Goal: Find specific page/section: Find specific page/section

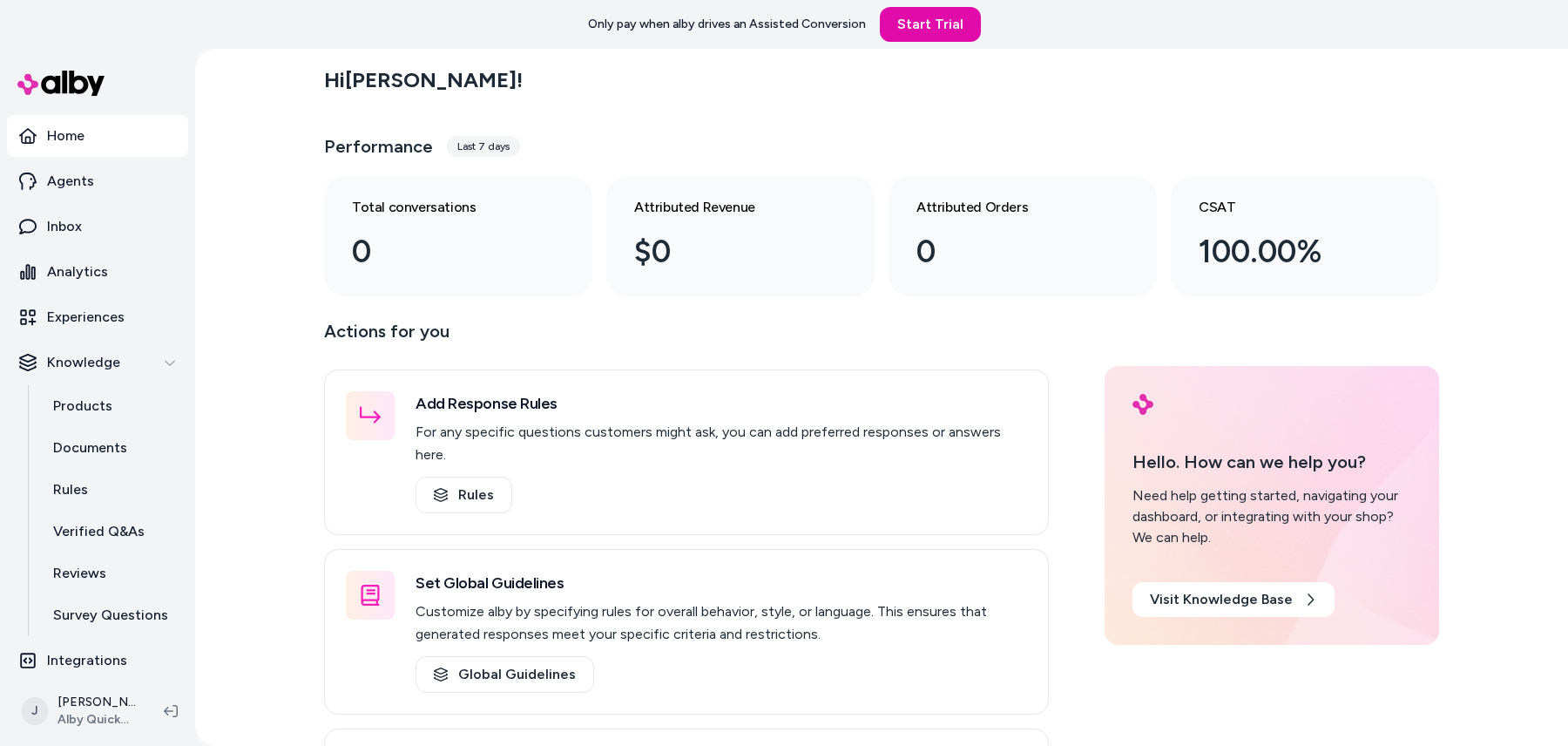
click at [226, 605] on div "Hi Jackie ! Performance Last 7 days Total conversations 0 Attributed Revenue $0…" at bounding box center [881, 397] width 1373 height 697
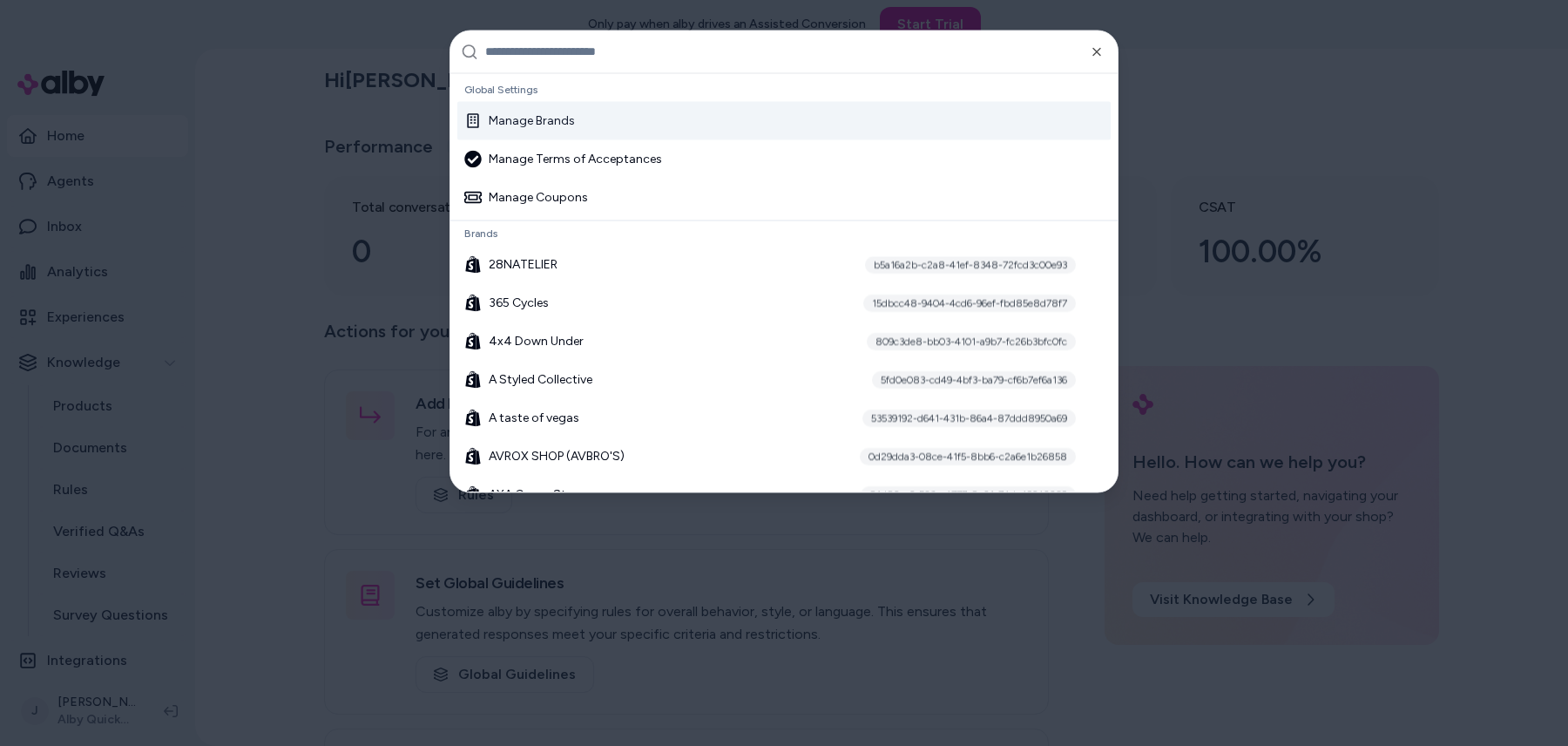
type input "*"
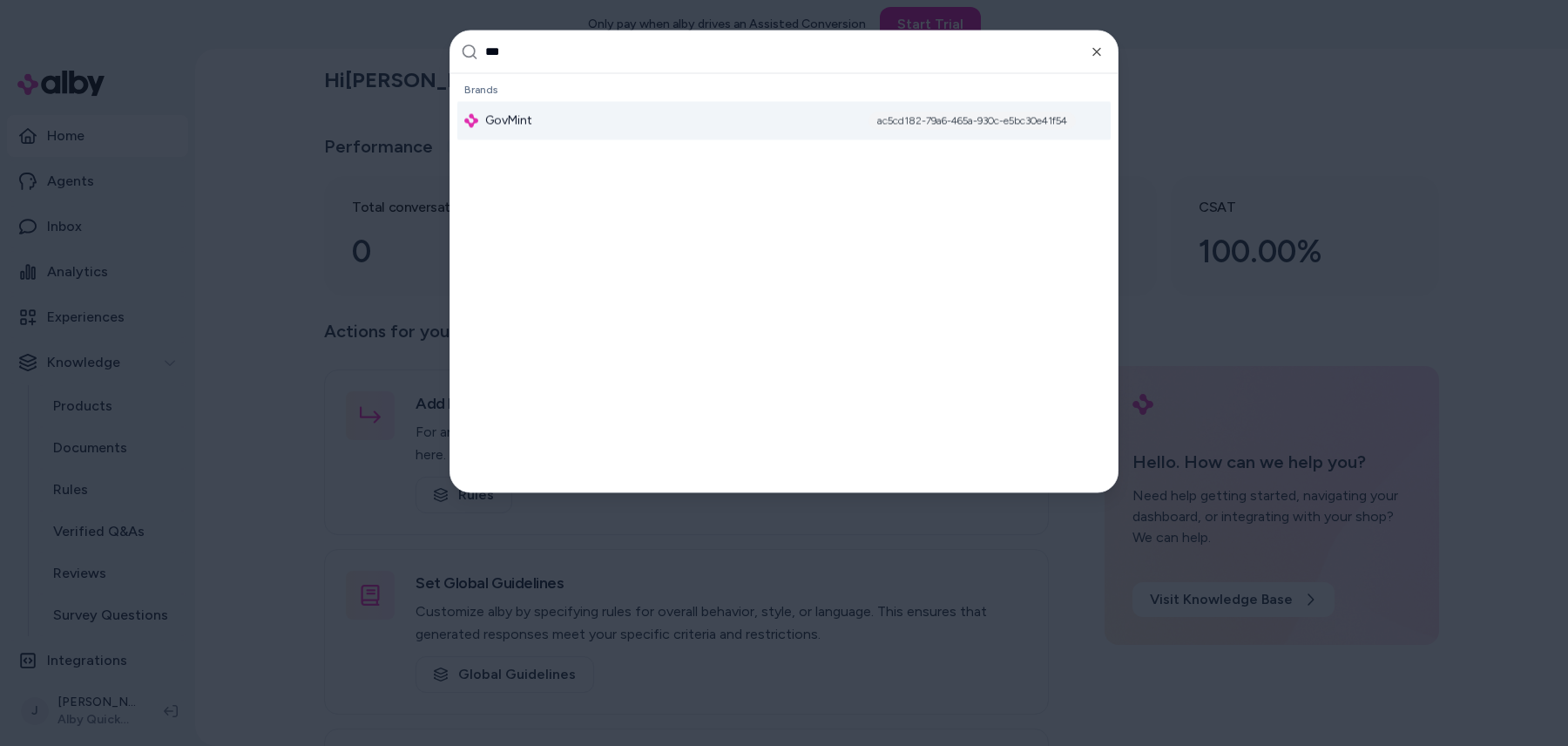
type input "***"
click at [546, 122] on div "GovMint ac5cd182-79a6-465a-930c-e5bc30e41f54" at bounding box center [784, 120] width 654 height 39
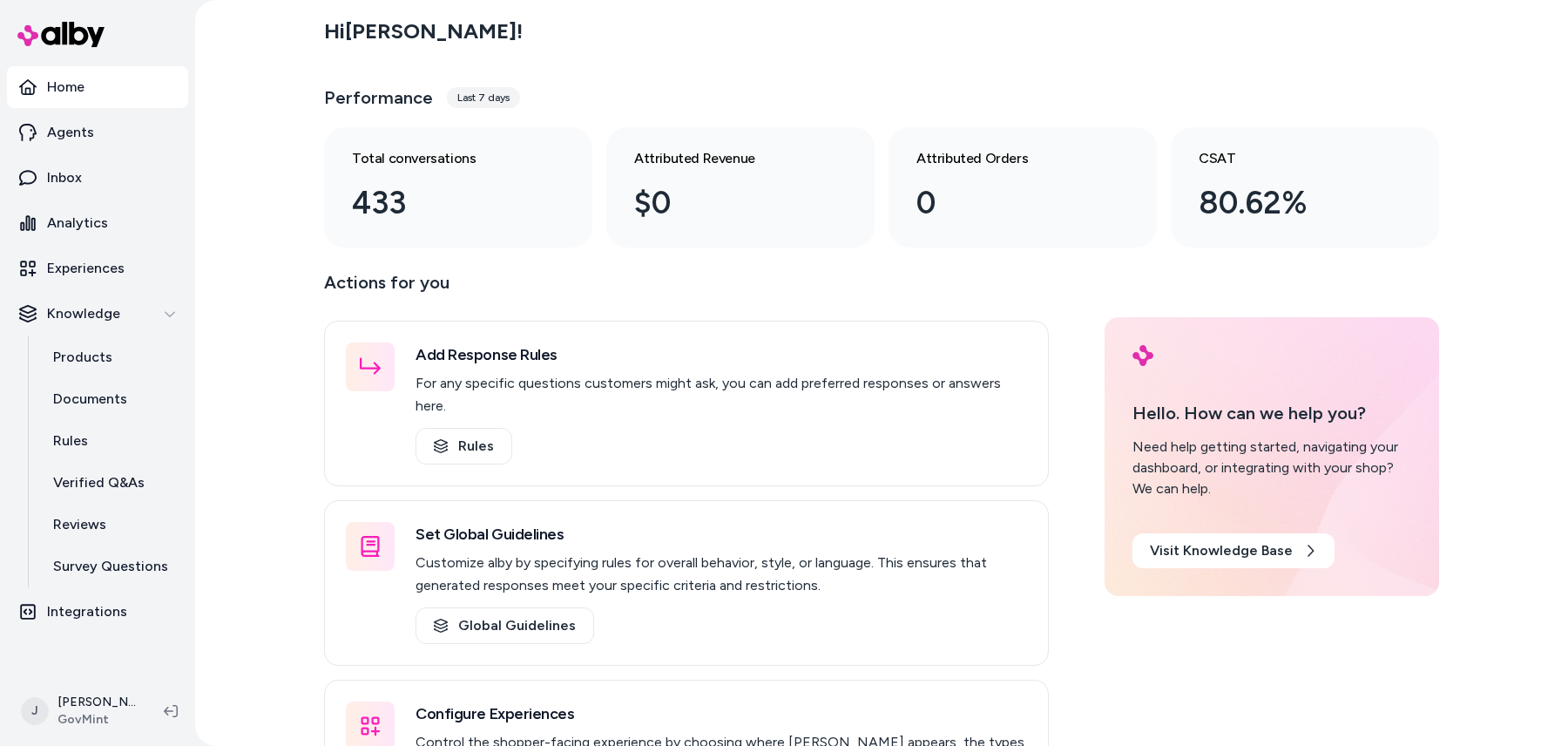
click at [241, 182] on div "Hi Jackie ! Performance Last 7 days Total conversations 433 Attributed Revenue …" at bounding box center [881, 373] width 1373 height 746
click at [81, 350] on p "Products" at bounding box center [82, 358] width 59 height 21
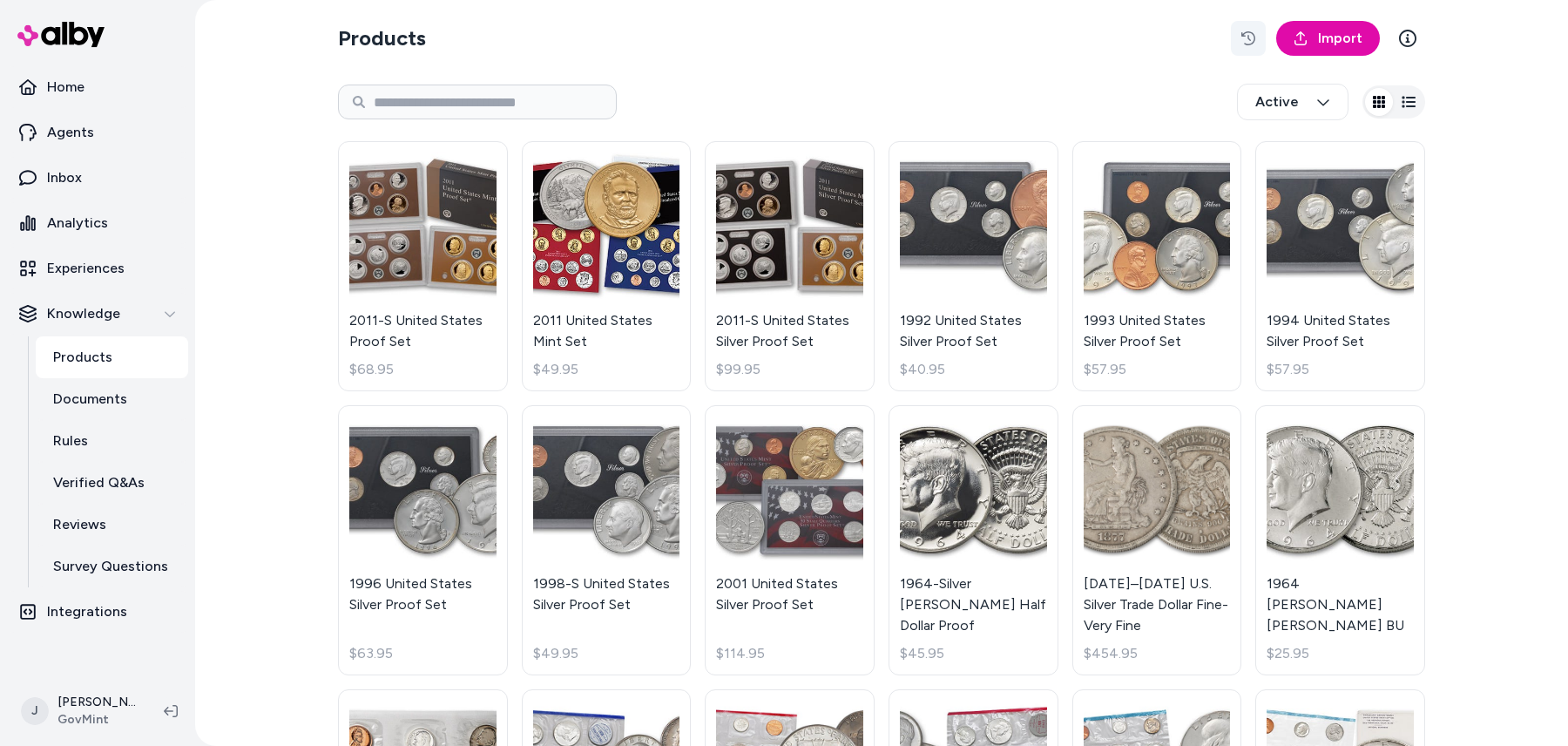
click at [1253, 46] on button "button" at bounding box center [1248, 39] width 35 height 35
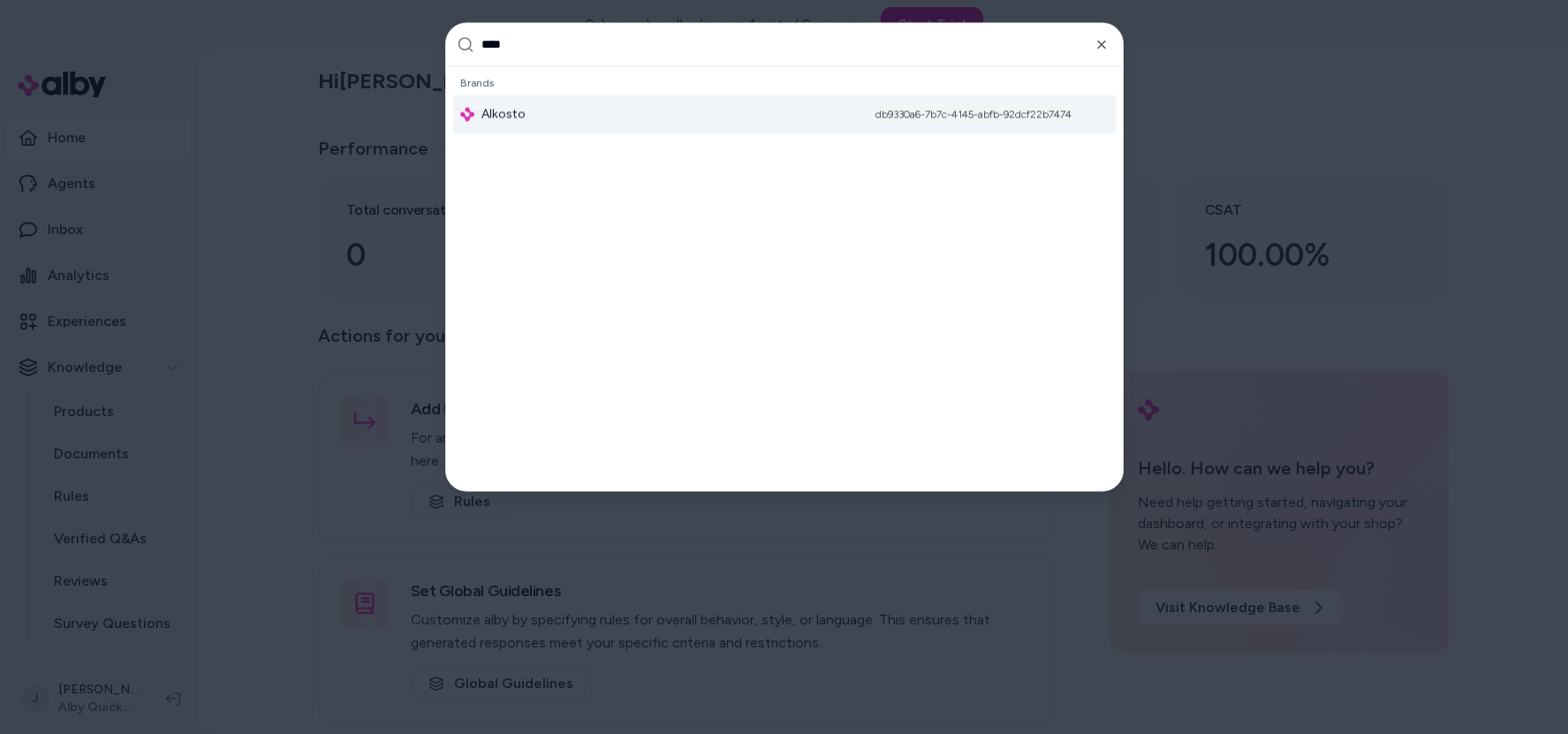
type input "****"
click at [502, 116] on span "Alkosto" at bounding box center [503, 114] width 44 height 18
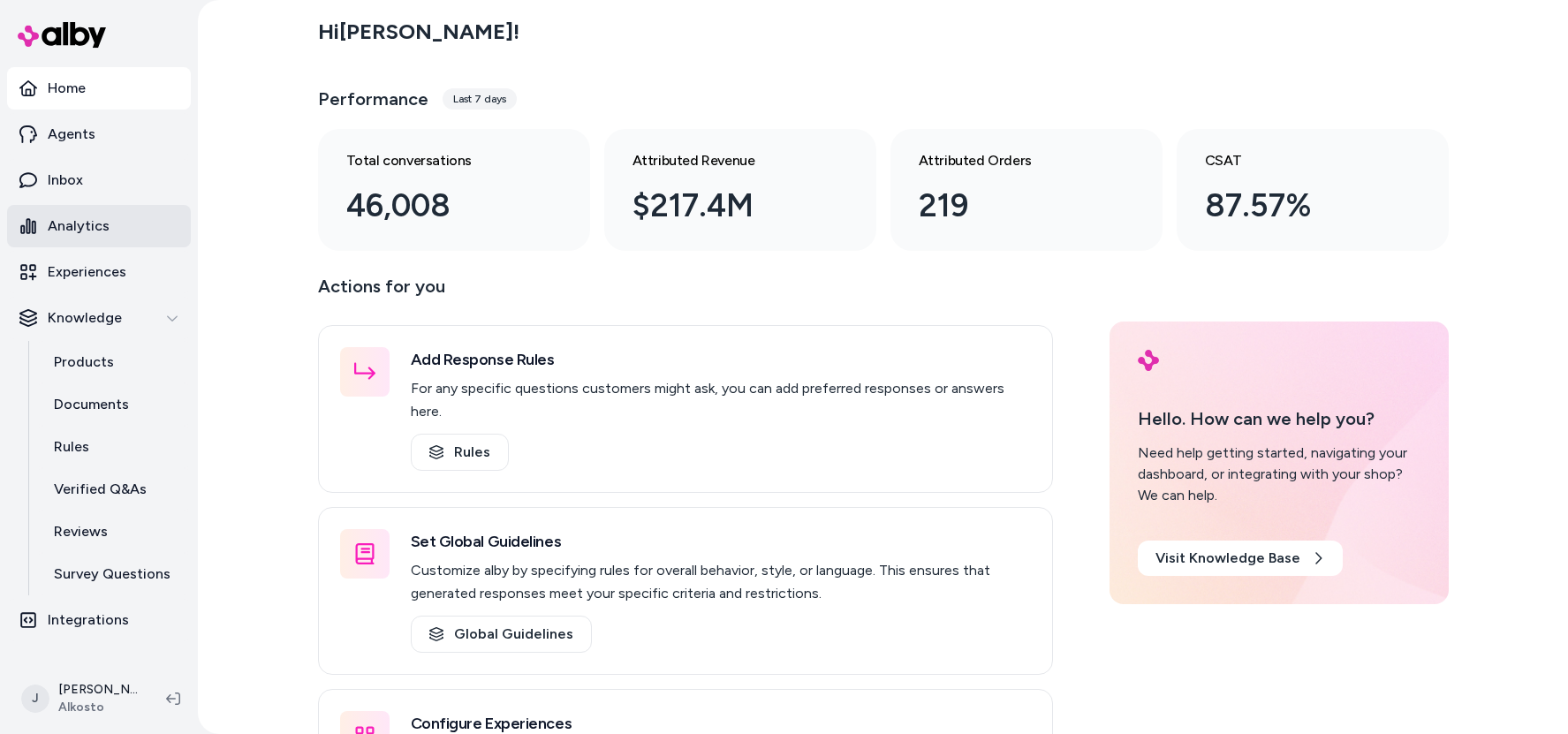
click at [95, 230] on p "Analytics" at bounding box center [79, 226] width 62 height 22
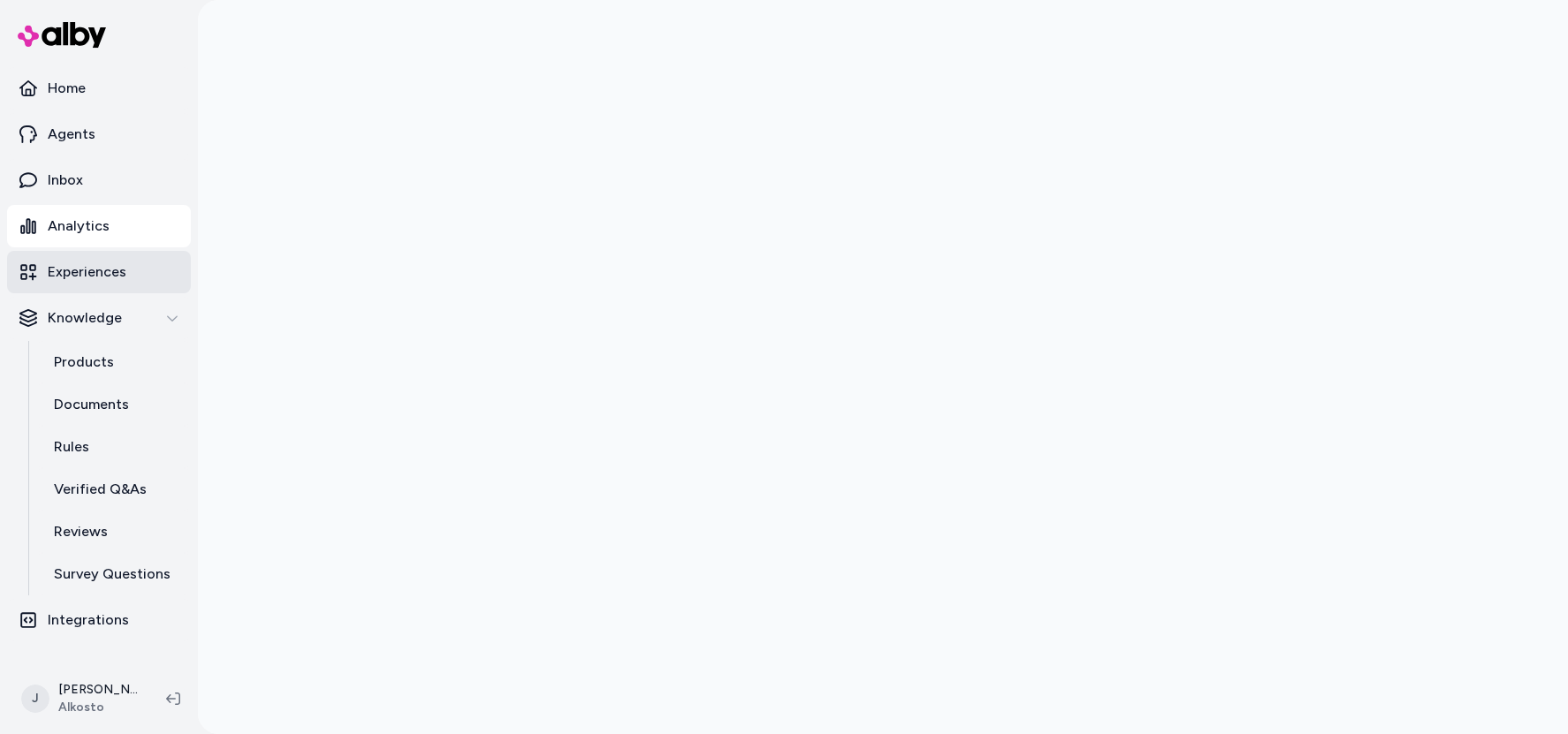
click at [74, 285] on link "Experiences" at bounding box center [98, 271] width 184 height 42
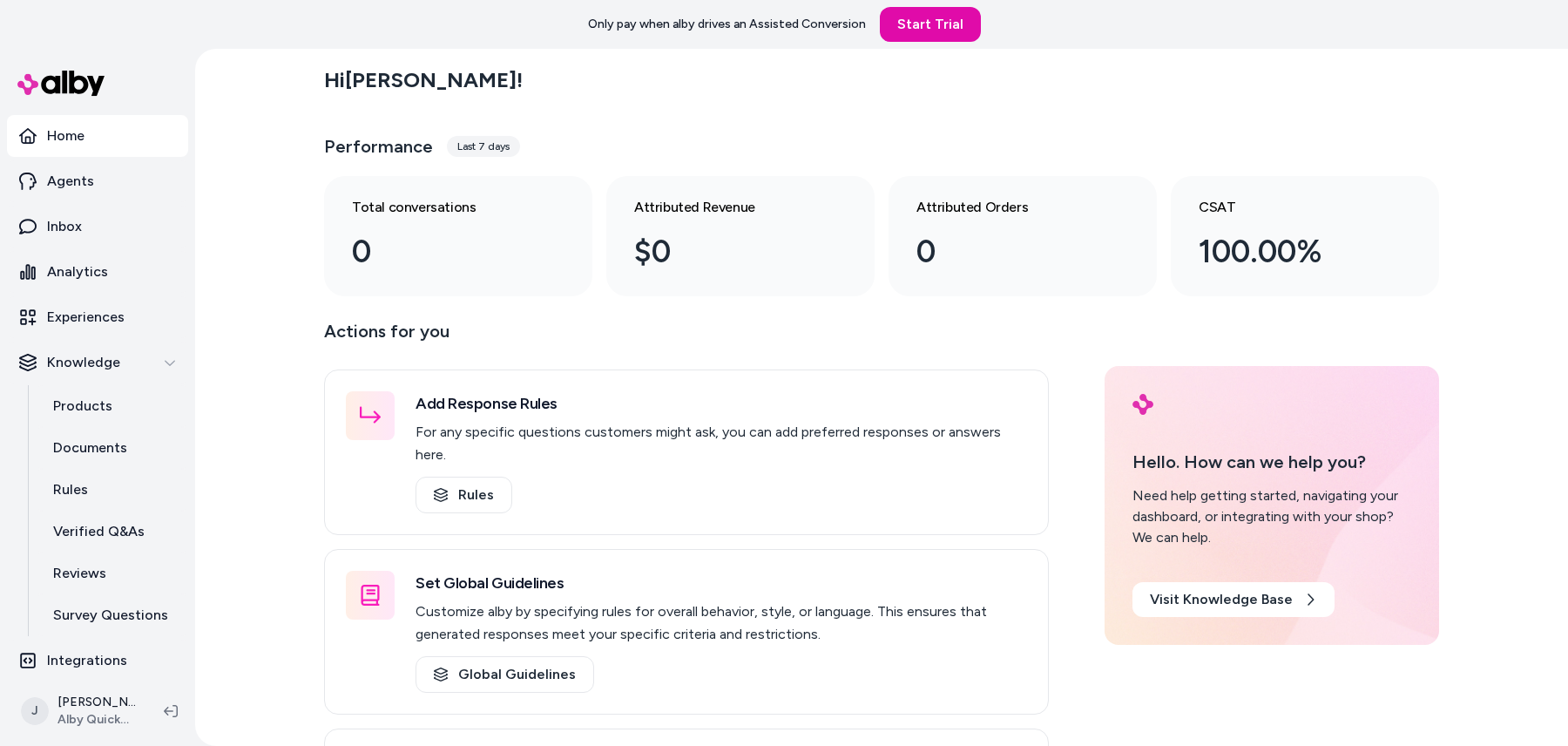
click at [287, 324] on div "Hi [PERSON_NAME] ! Performance Last 7 days Total conversations 0 Attributed Rev…" at bounding box center [881, 397] width 1373 height 697
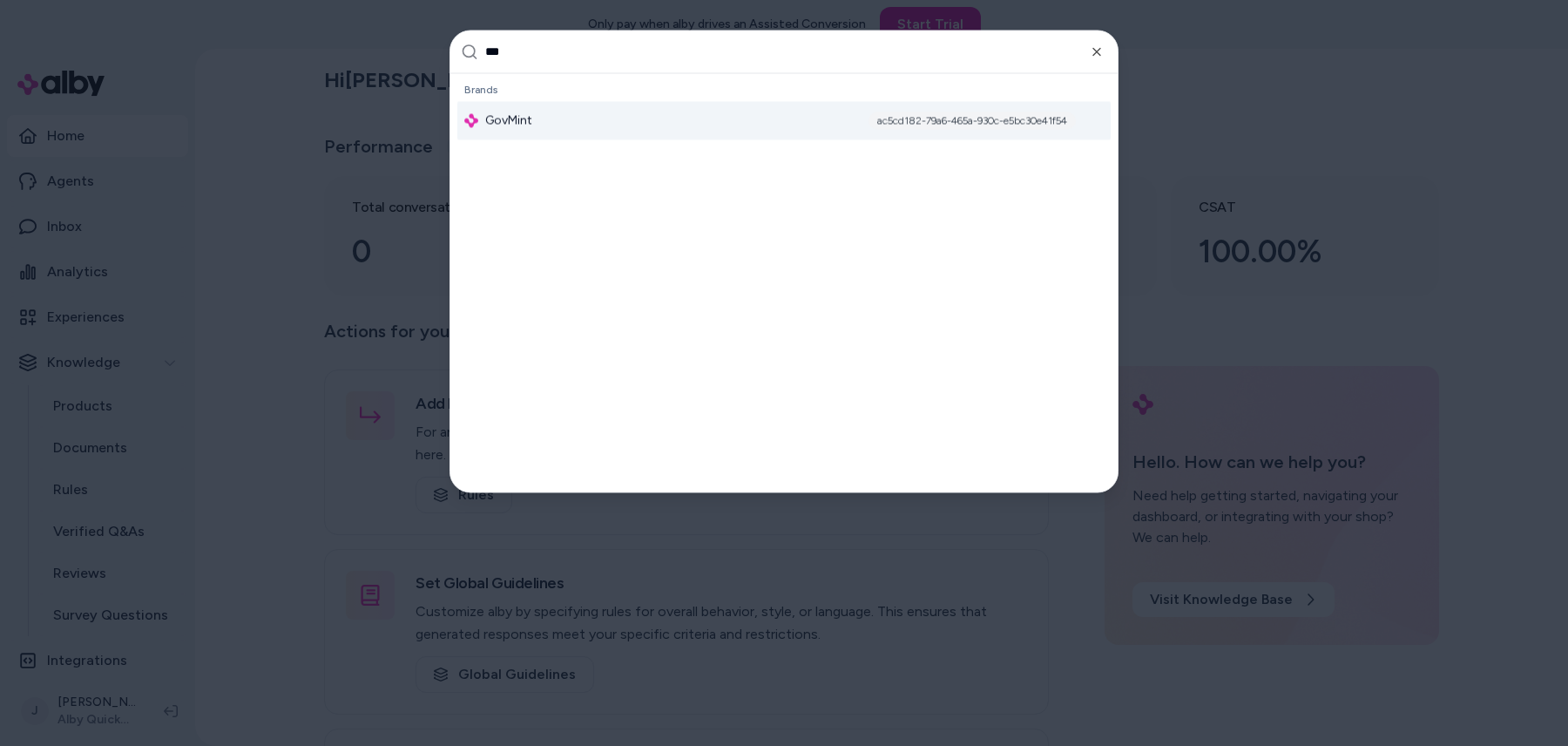
type input "***"
click at [525, 108] on div "GovMint ac5cd182-79a6-465a-930c-e5bc30e41f54" at bounding box center [784, 120] width 654 height 39
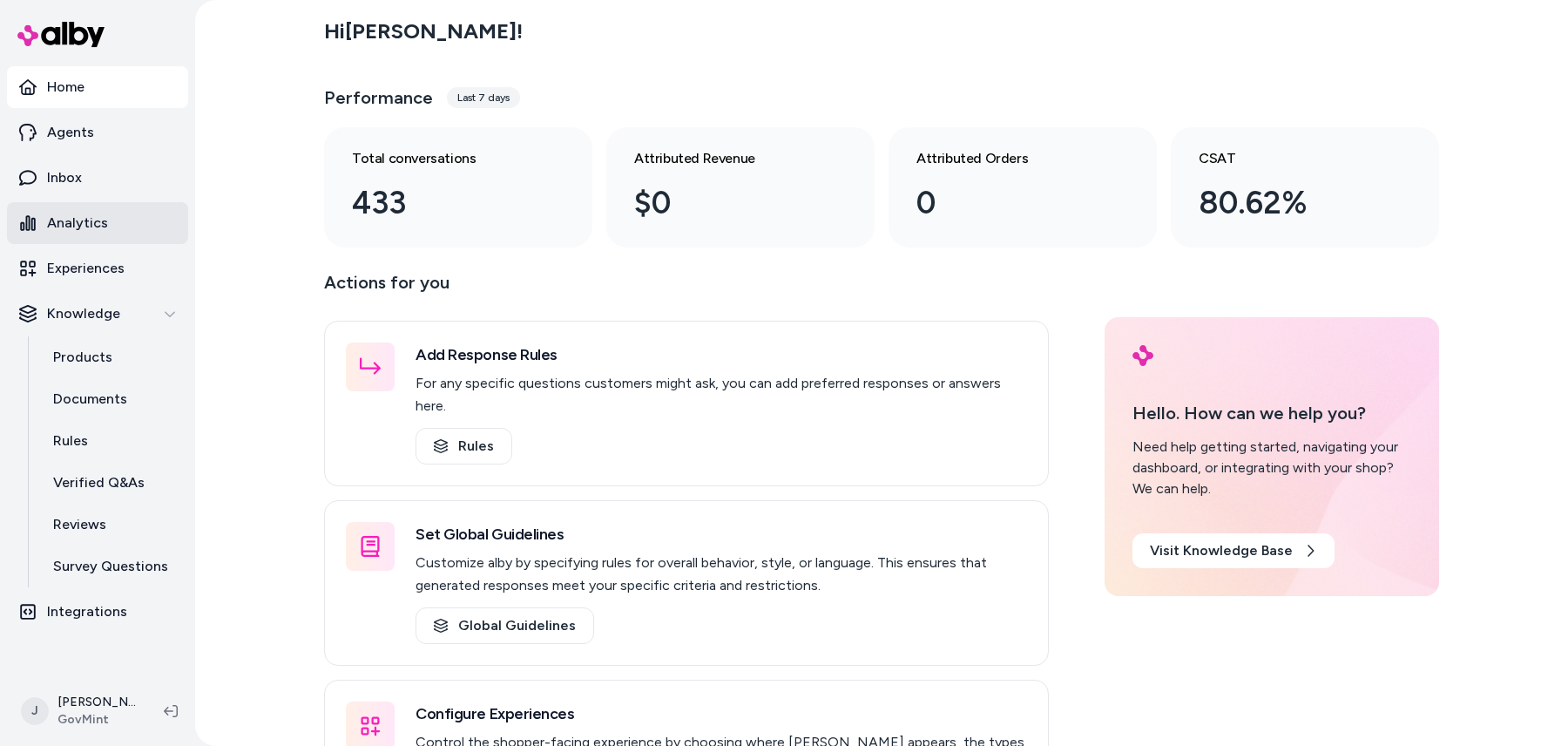
click at [138, 224] on link "Analytics" at bounding box center [97, 222] width 181 height 42
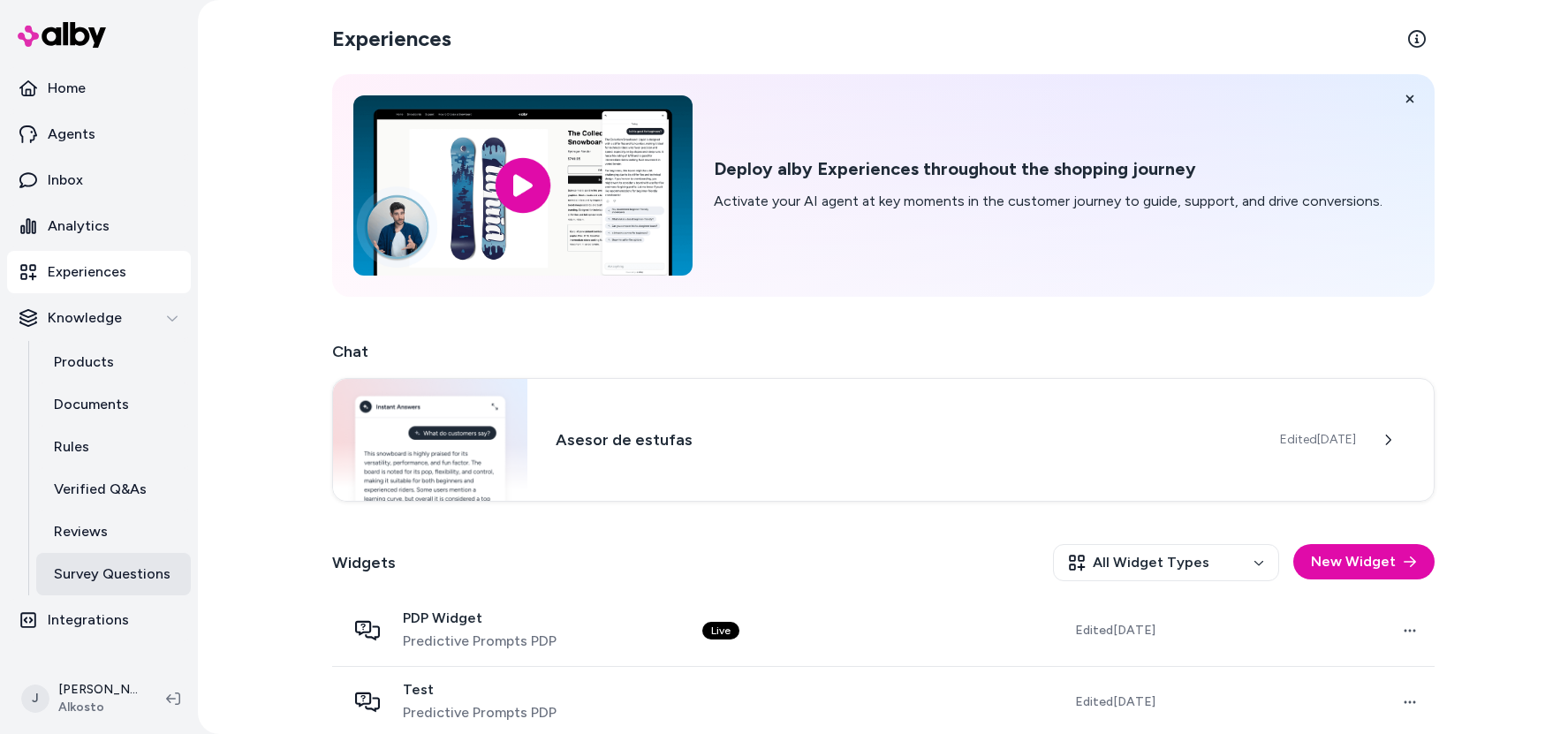
click at [112, 568] on p "Survey Questions" at bounding box center [112, 574] width 117 height 22
click at [419, 442] on img at bounding box center [431, 438] width 196 height 122
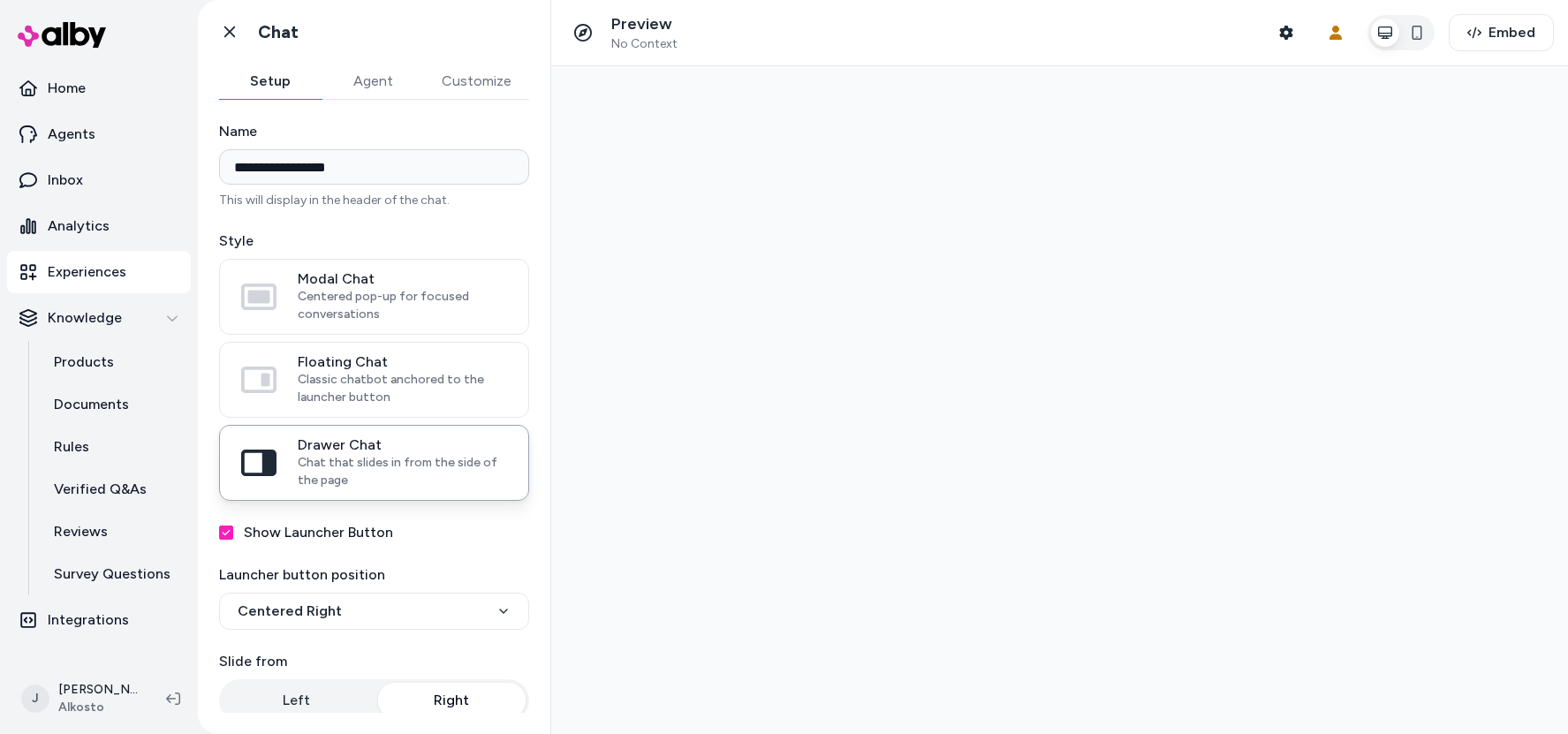
click at [384, 81] on button "Agent" at bounding box center [373, 82] width 102 height 35
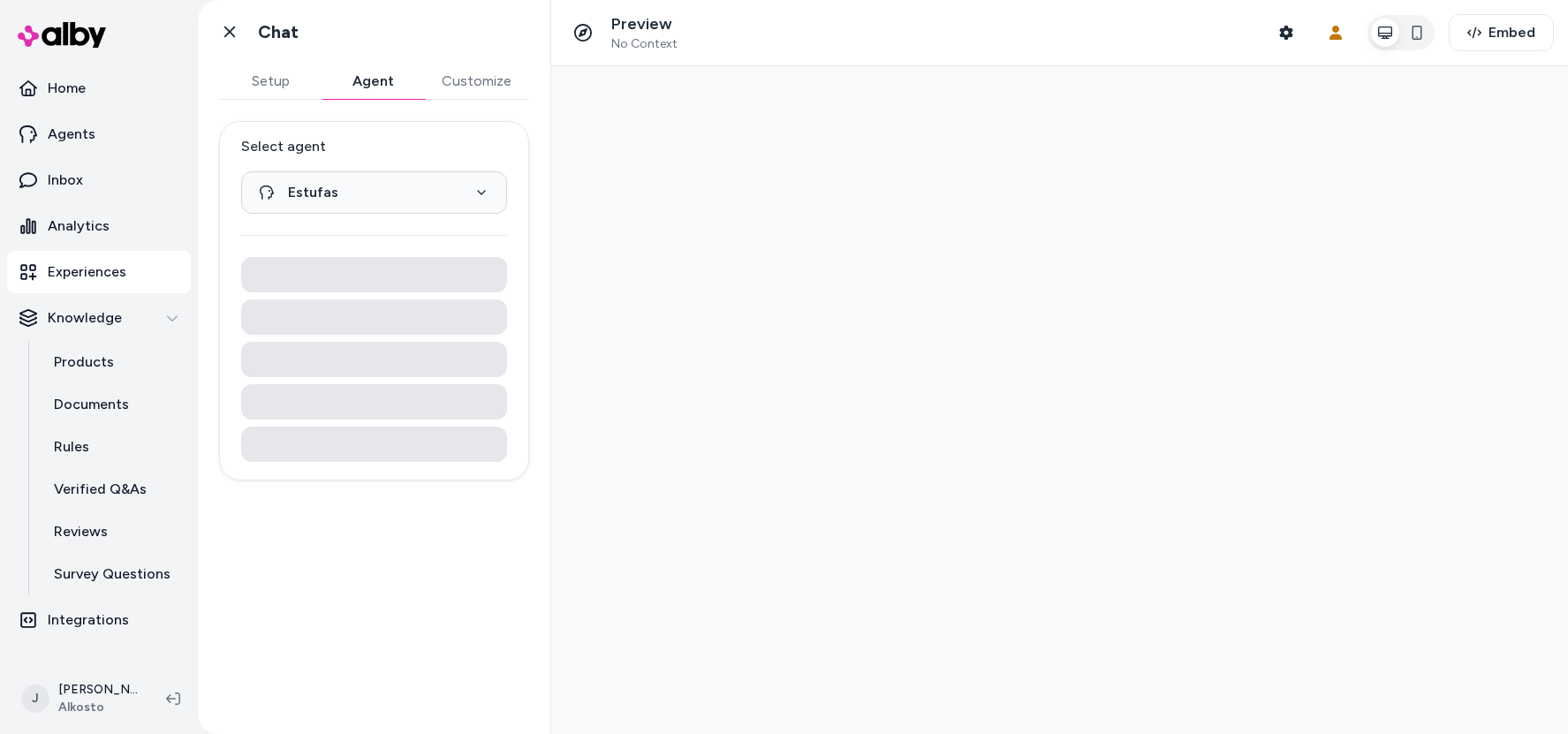
click at [295, 72] on button "Setup" at bounding box center [270, 82] width 102 height 35
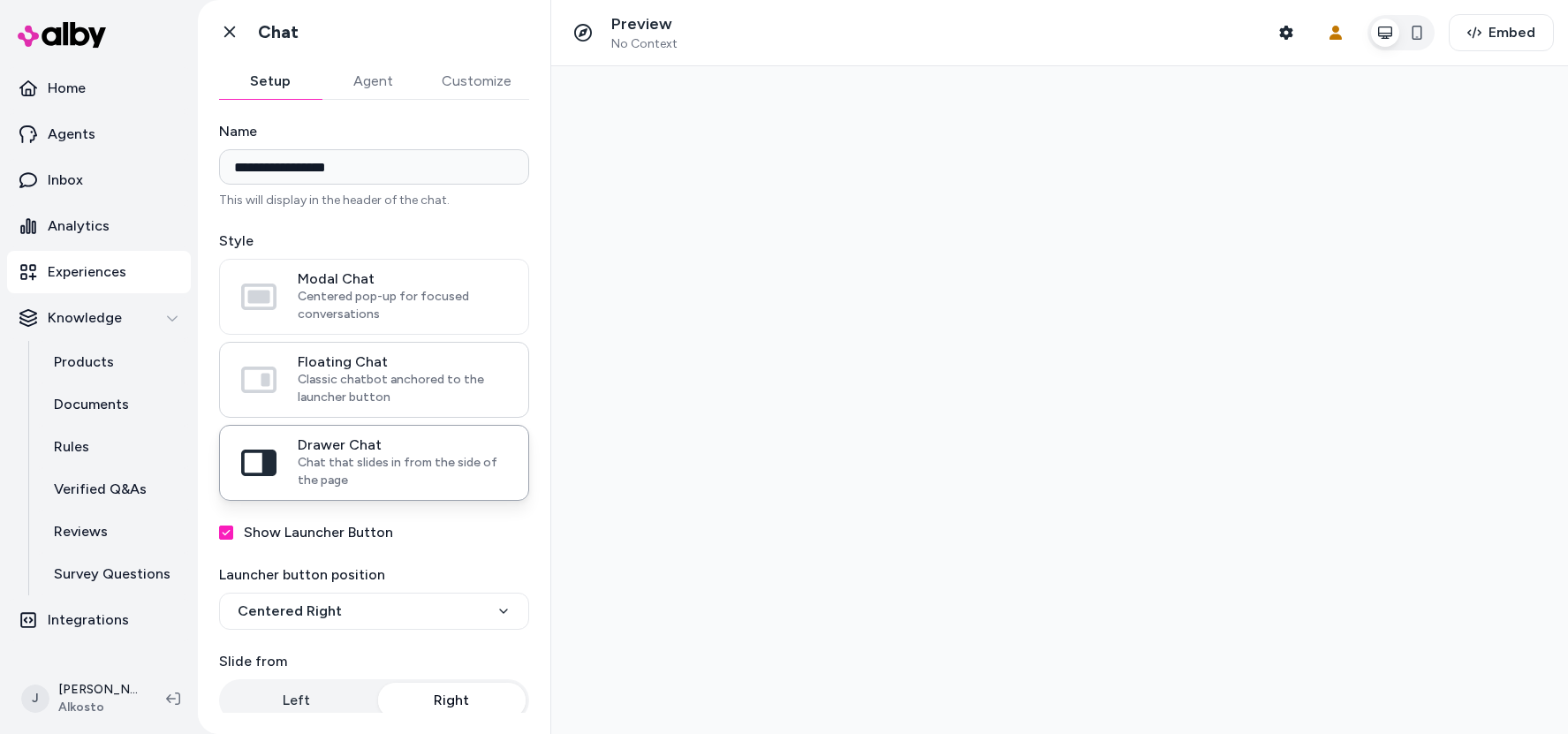
click at [377, 377] on span "Classic chatbot anchored to the launcher button" at bounding box center [402, 388] width 209 height 35
click at [0, 0] on button "Floating Chat Classic chatbot anchored to the launcher button" at bounding box center [0, 0] width 0 height 0
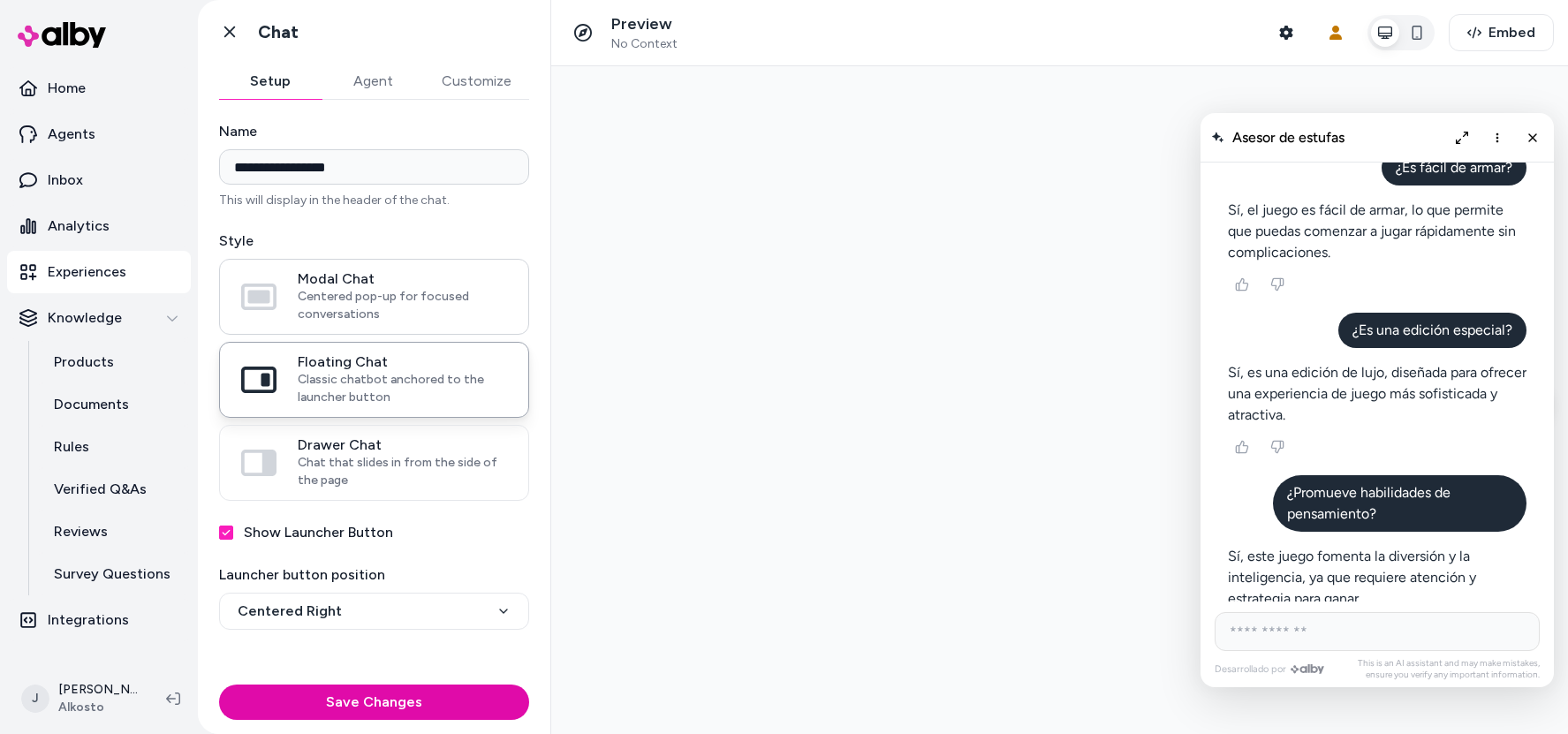
click at [406, 300] on span "Centered pop-up for focused conversations" at bounding box center [402, 306] width 209 height 35
click at [0, 0] on button "Modal Chat Centered pop-up for focused conversations" at bounding box center [0, 0] width 0 height 0
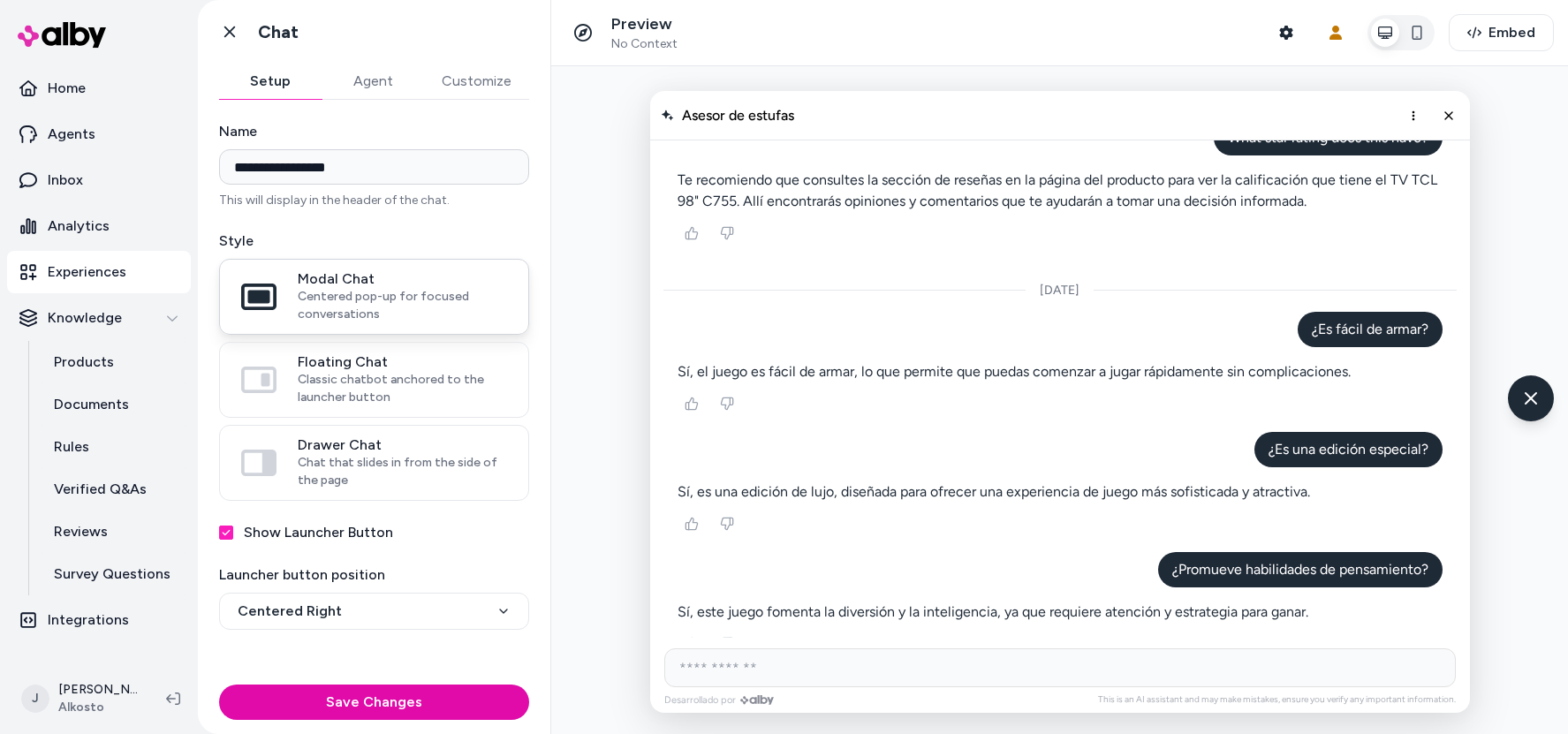
scroll to position [416, 0]
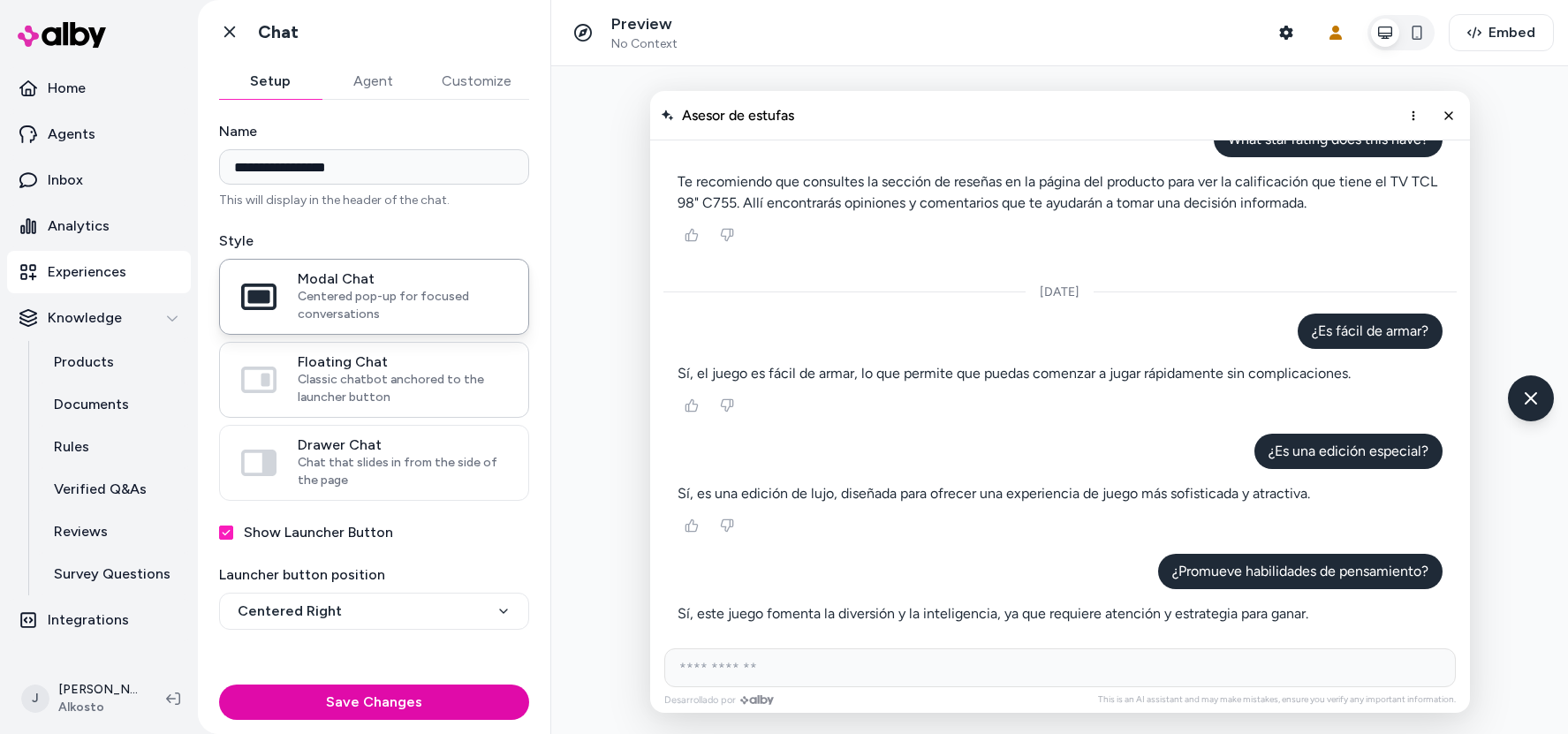
click at [375, 371] on span "Classic chatbot anchored to the launcher button" at bounding box center [402, 388] width 209 height 35
click at [0, 0] on button "Floating Chat Classic chatbot anchored to the launcher button" at bounding box center [0, 0] width 0 height 0
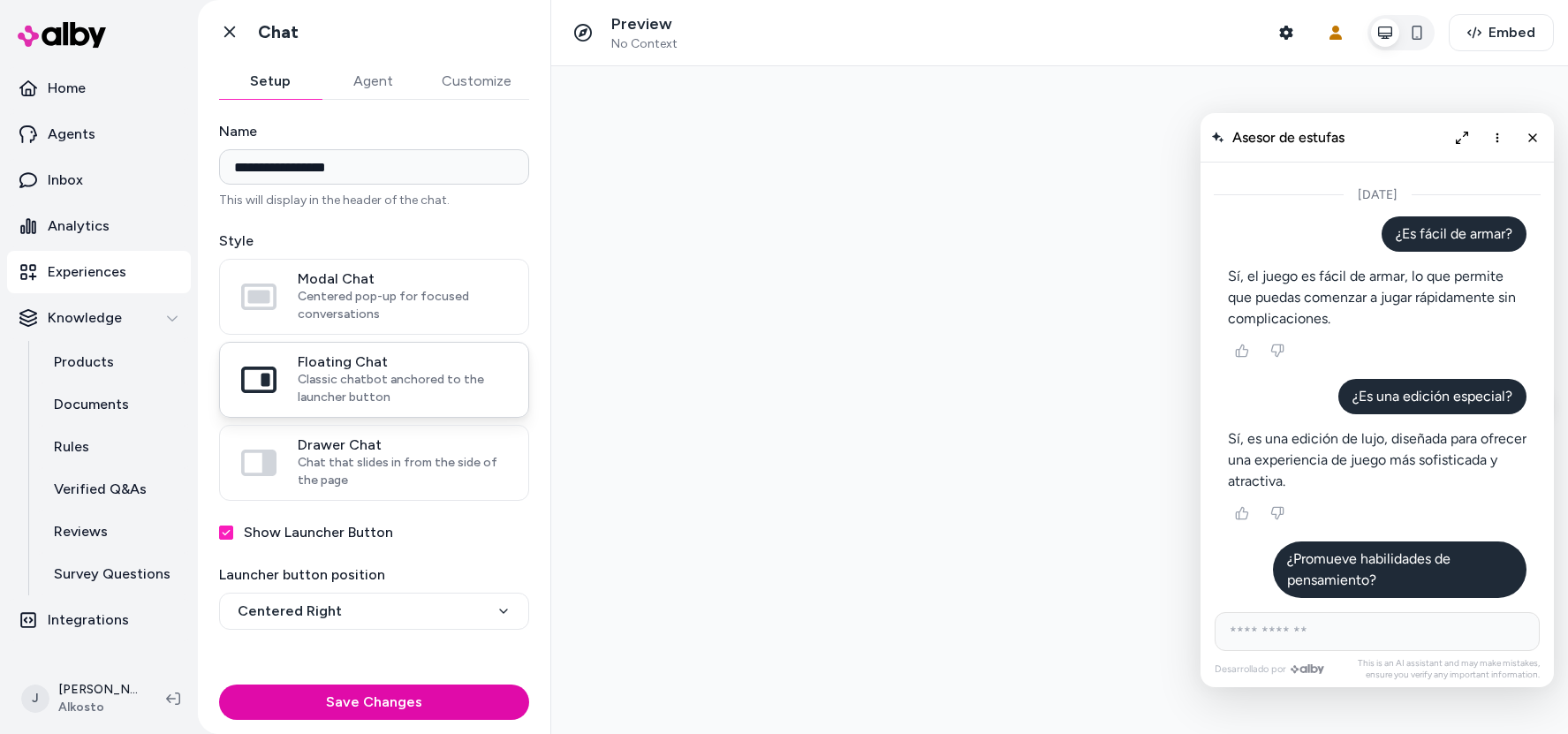
scroll to position [813, 0]
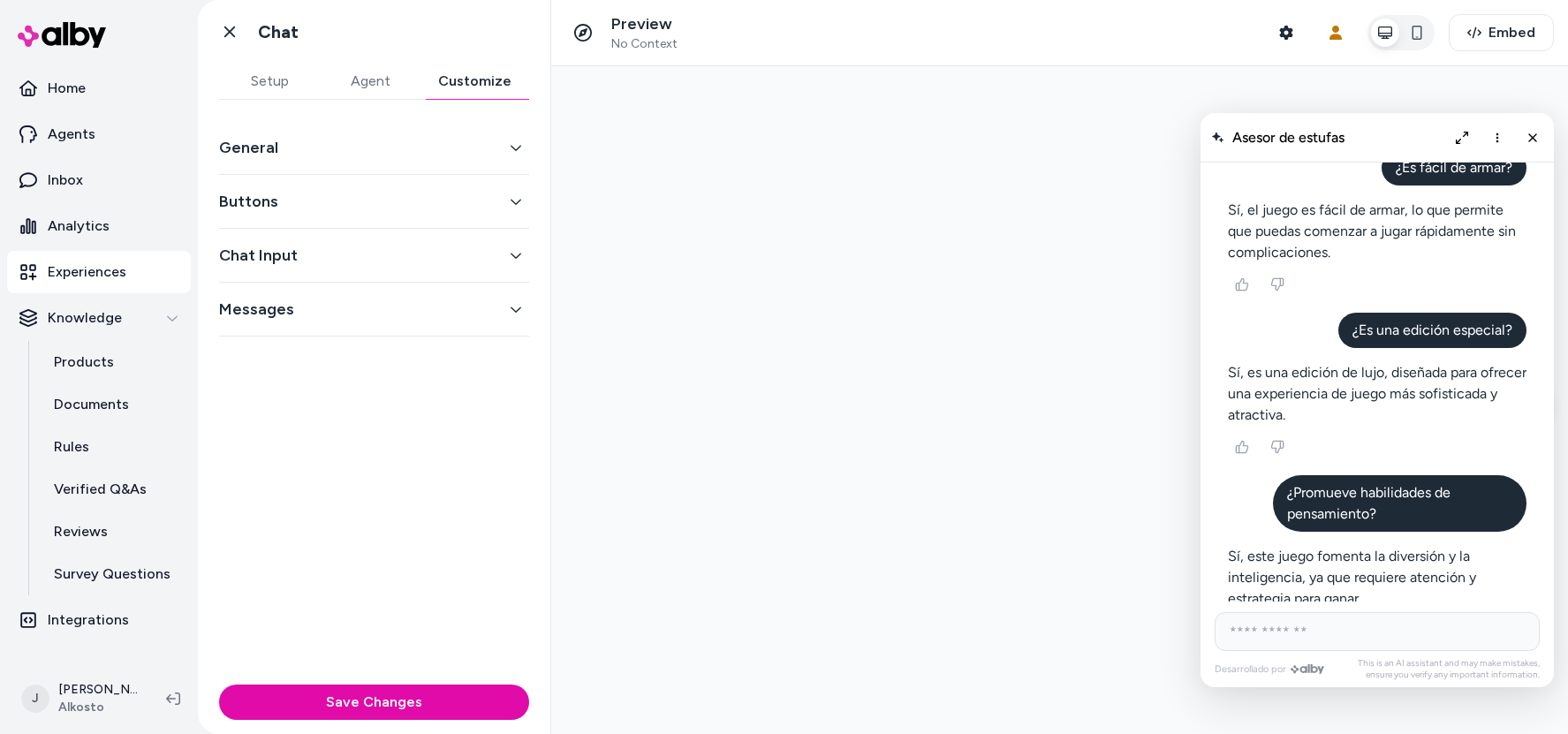
click at [499, 87] on button "Customize" at bounding box center [475, 82] width 108 height 35
click at [431, 159] on button "General" at bounding box center [374, 146] width 310 height 25
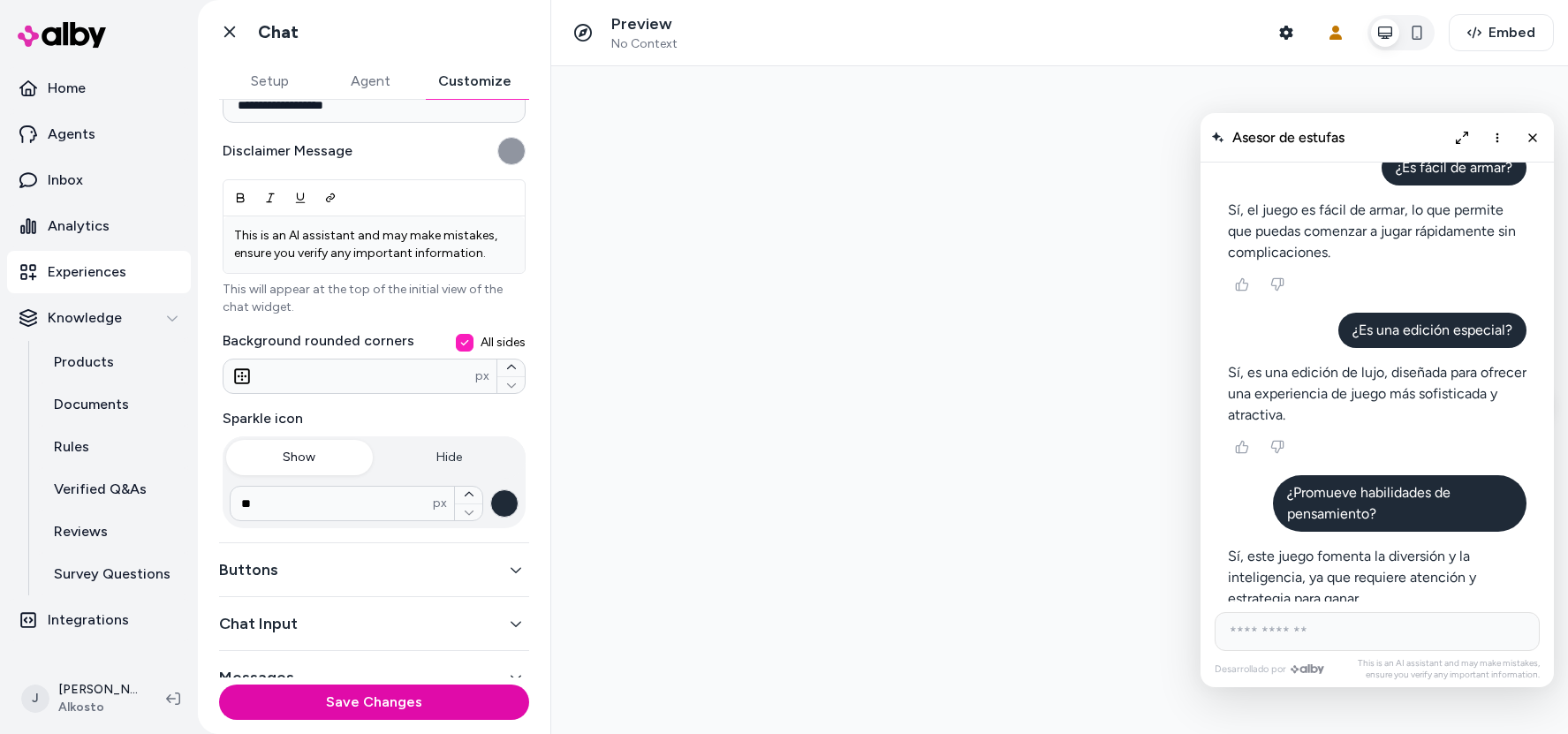
scroll to position [280, 0]
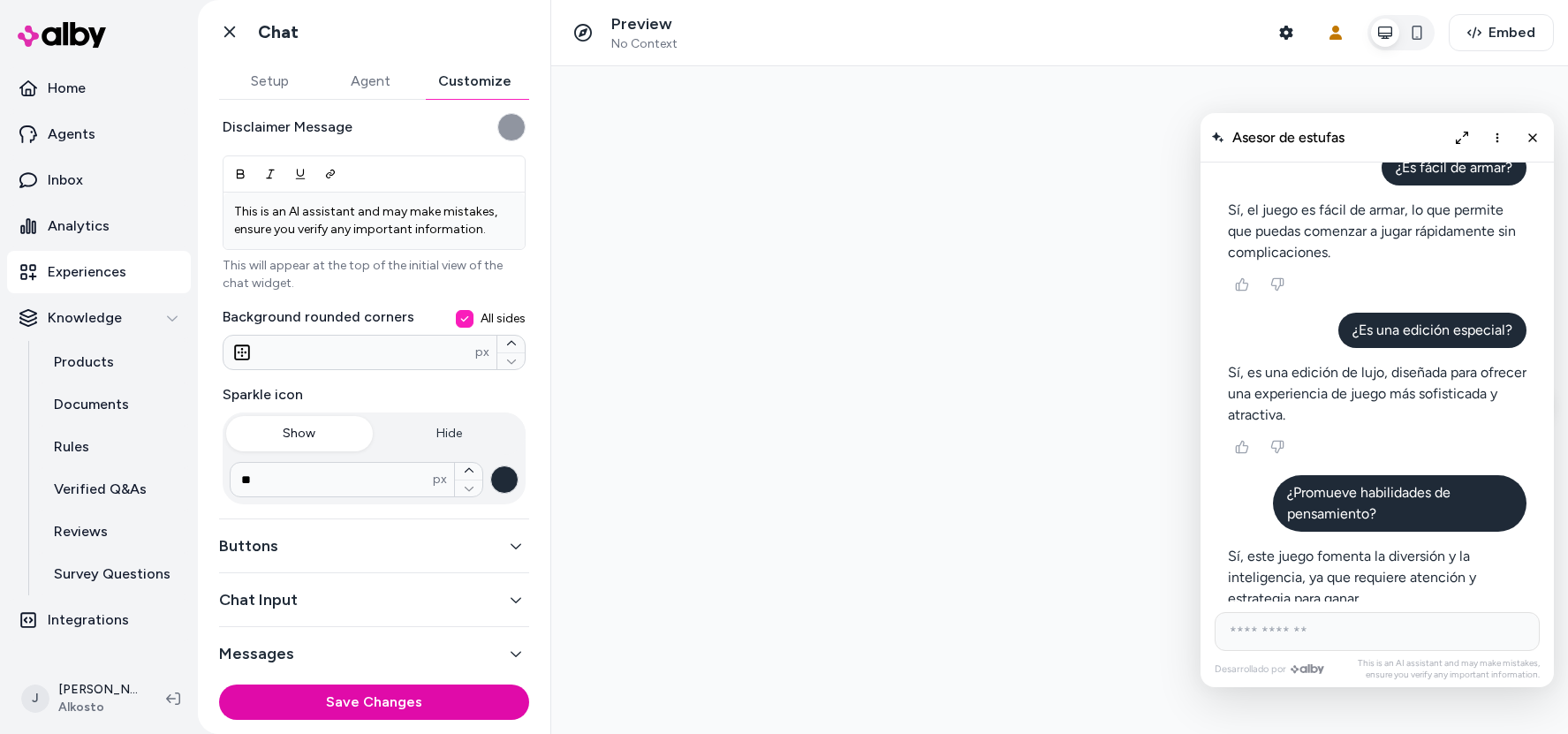
click at [323, 605] on button "Chat Input" at bounding box center [374, 598] width 310 height 25
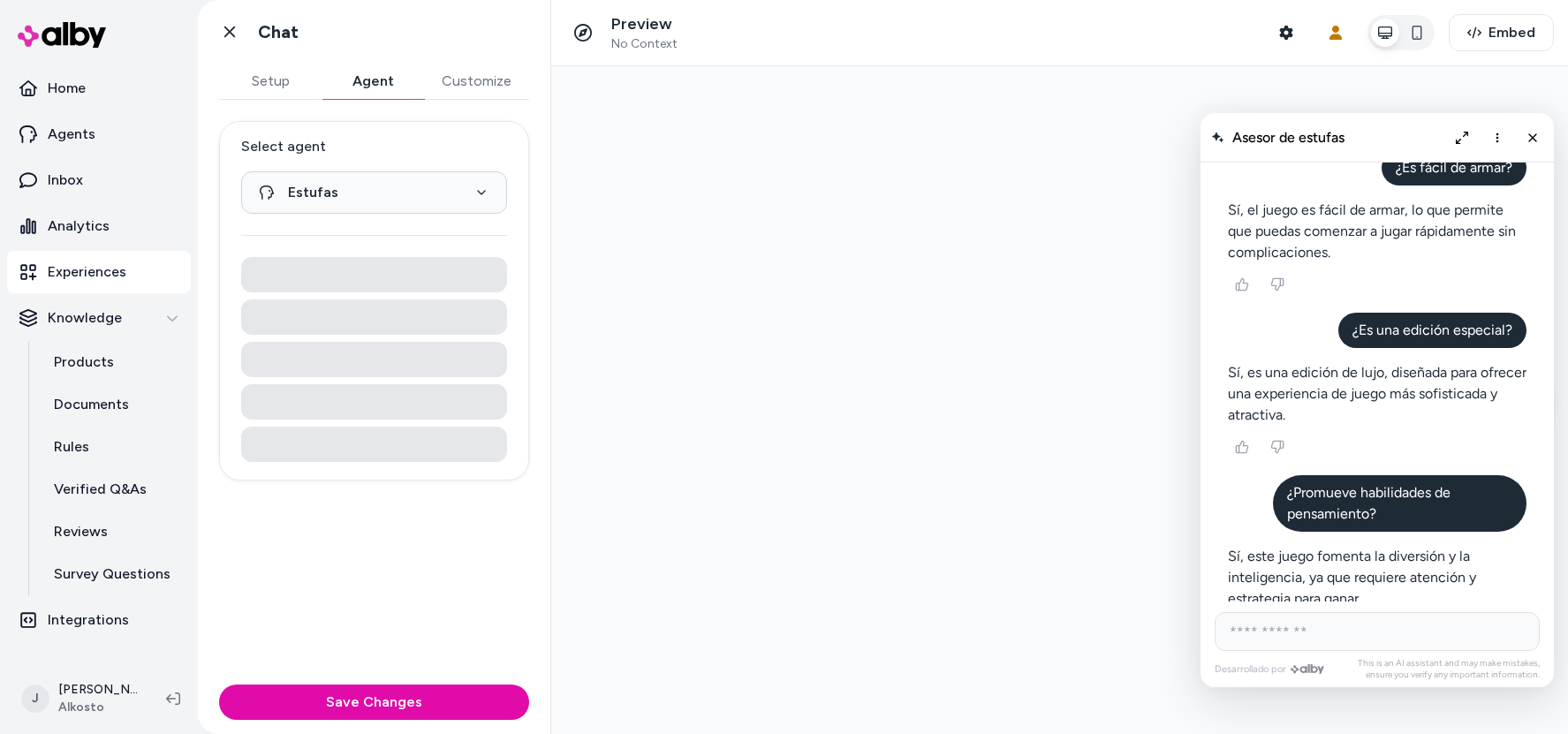
scroll to position [0, 0]
click at [371, 90] on button "Agent" at bounding box center [373, 82] width 102 height 35
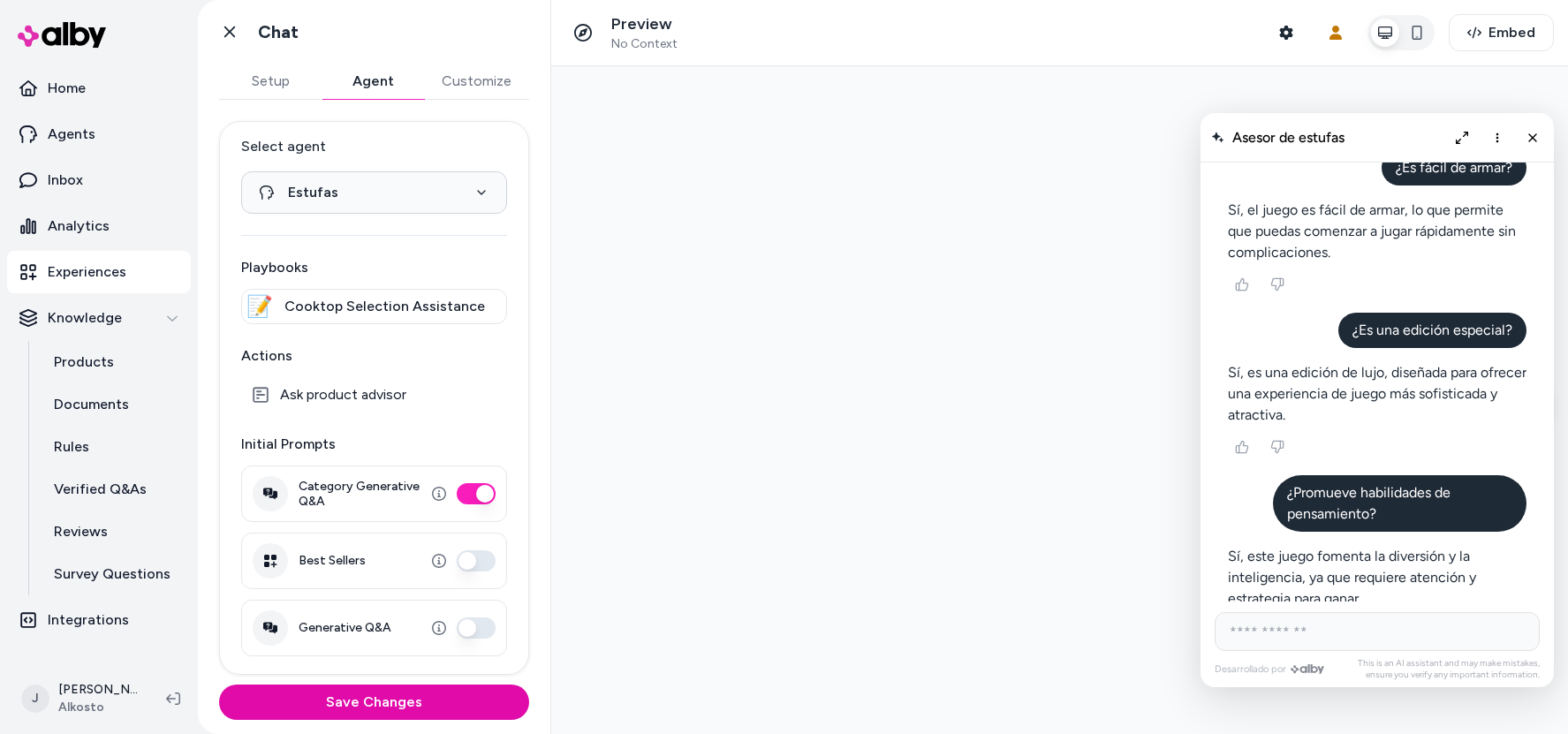
click at [280, 74] on button "Setup" at bounding box center [270, 82] width 102 height 35
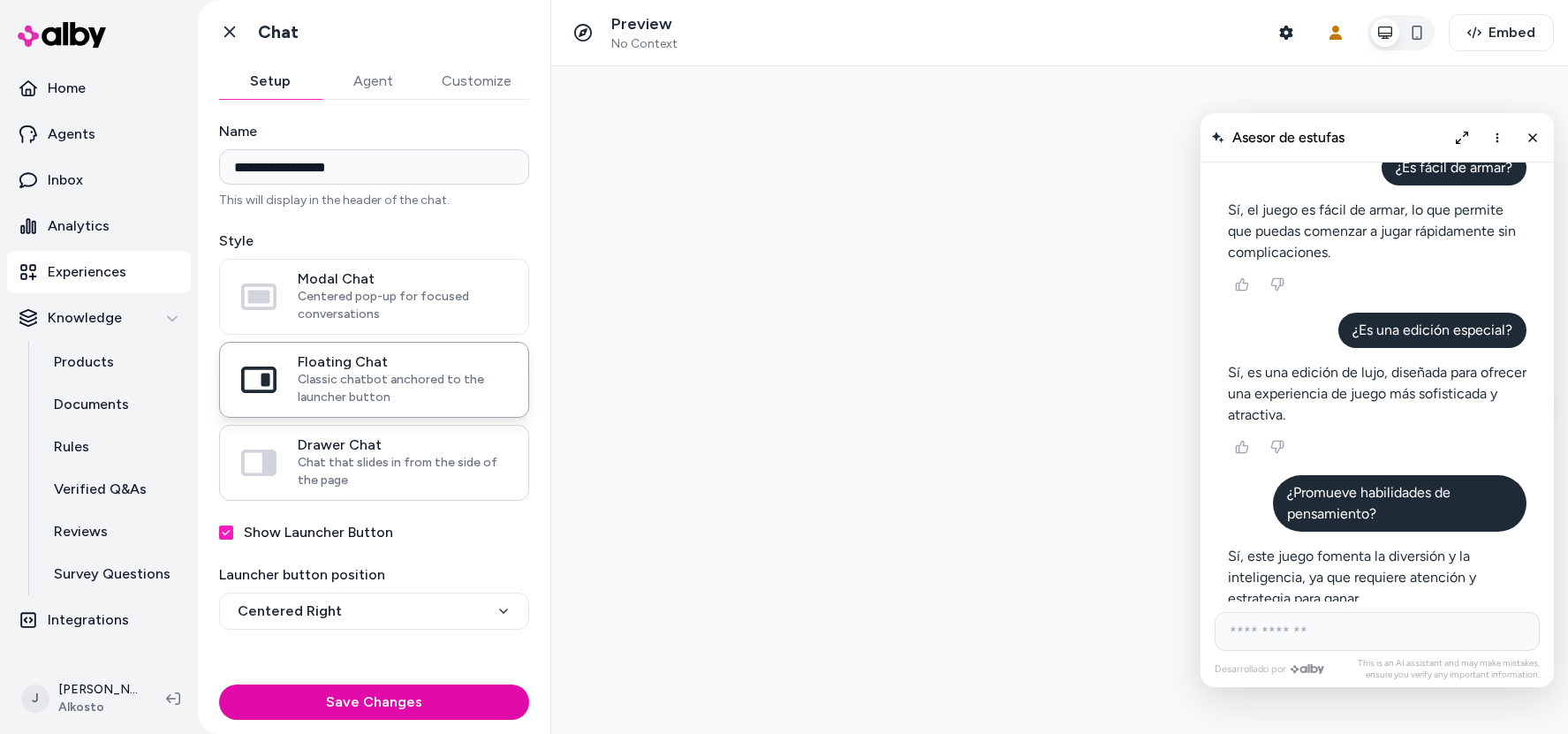
click at [309, 443] on span "Drawer Chat" at bounding box center [402, 445] width 209 height 18
click at [0, 0] on button "Drawer Chat Chat that slides in from the side of the page" at bounding box center [0, 0] width 0 height 0
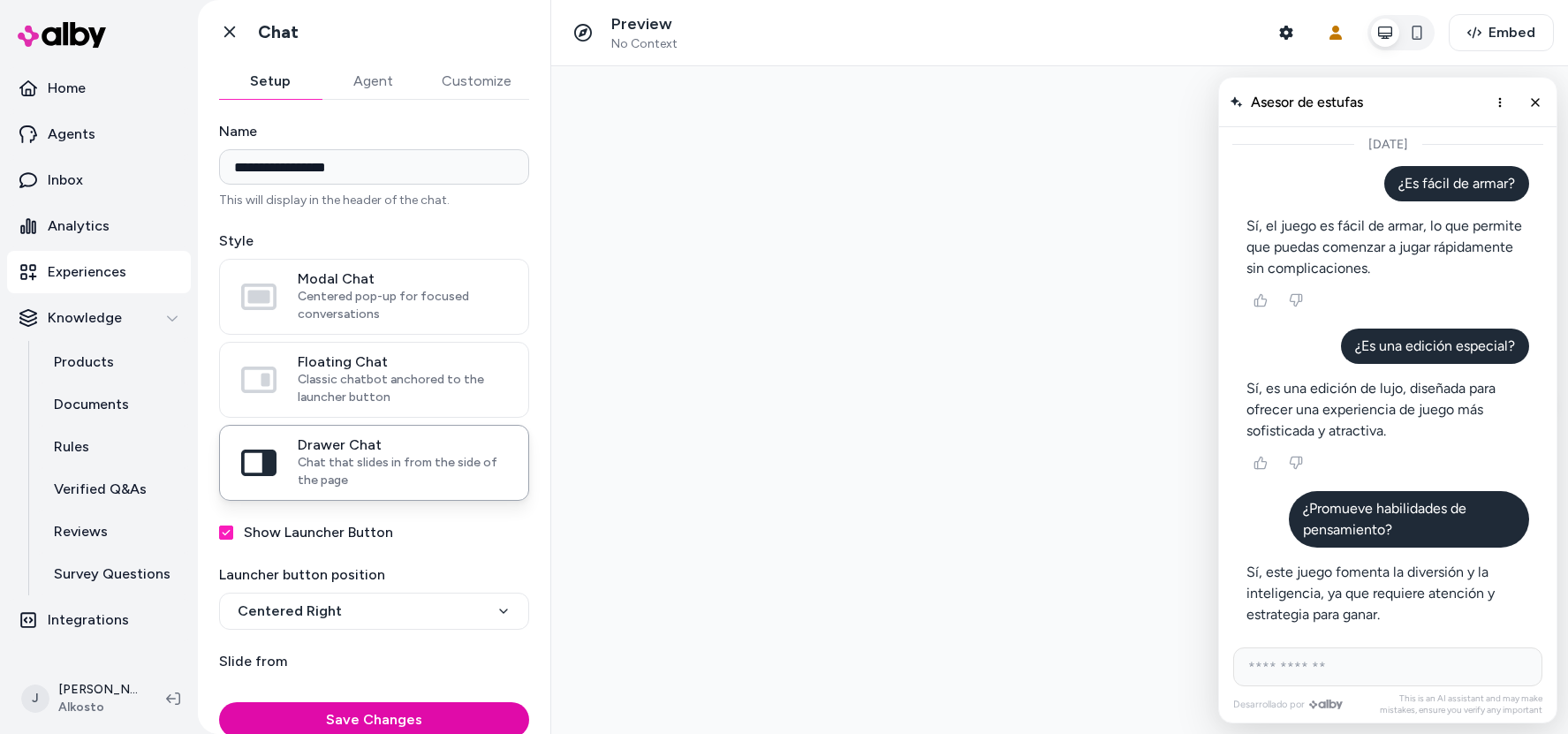
scroll to position [782, 0]
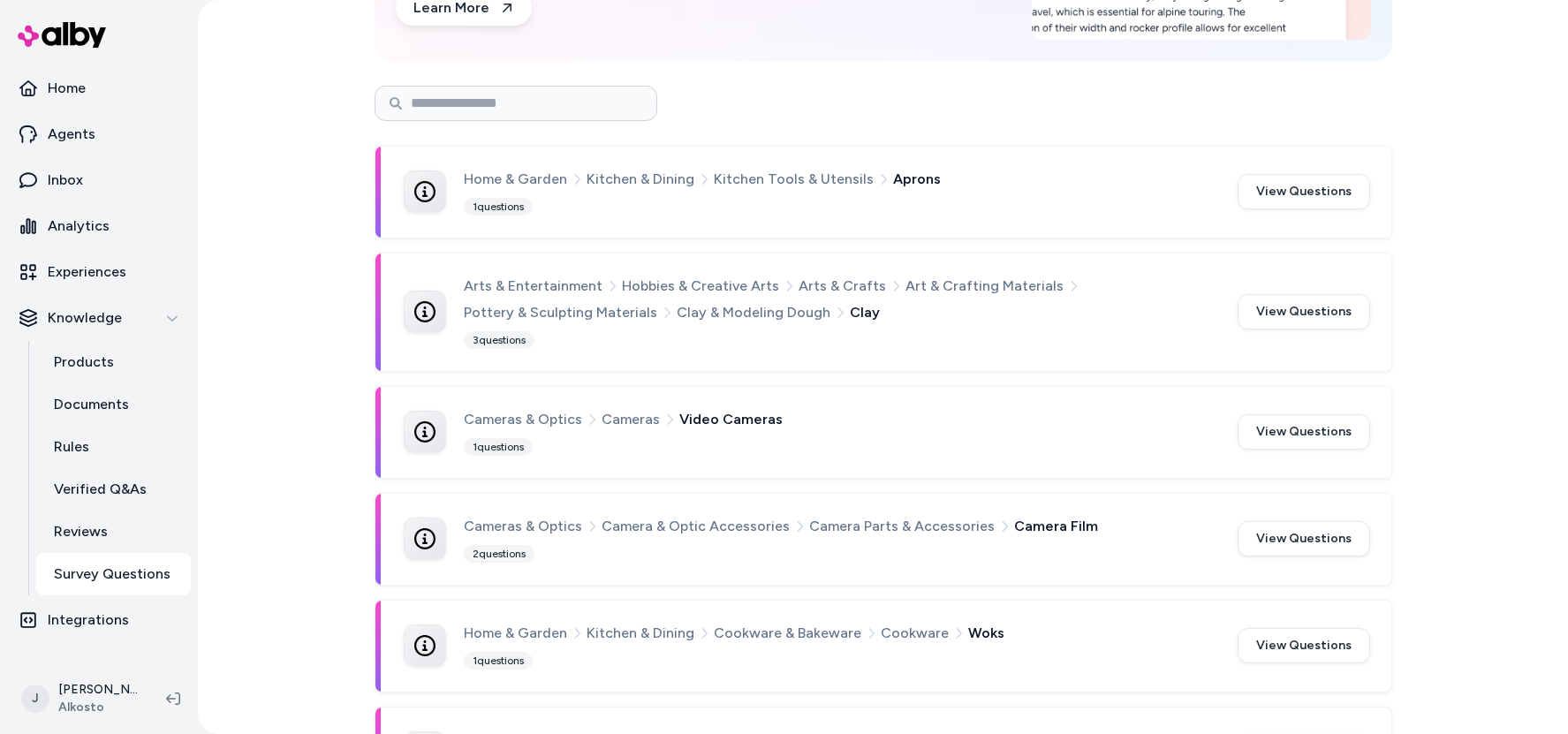
scroll to position [112, 0]
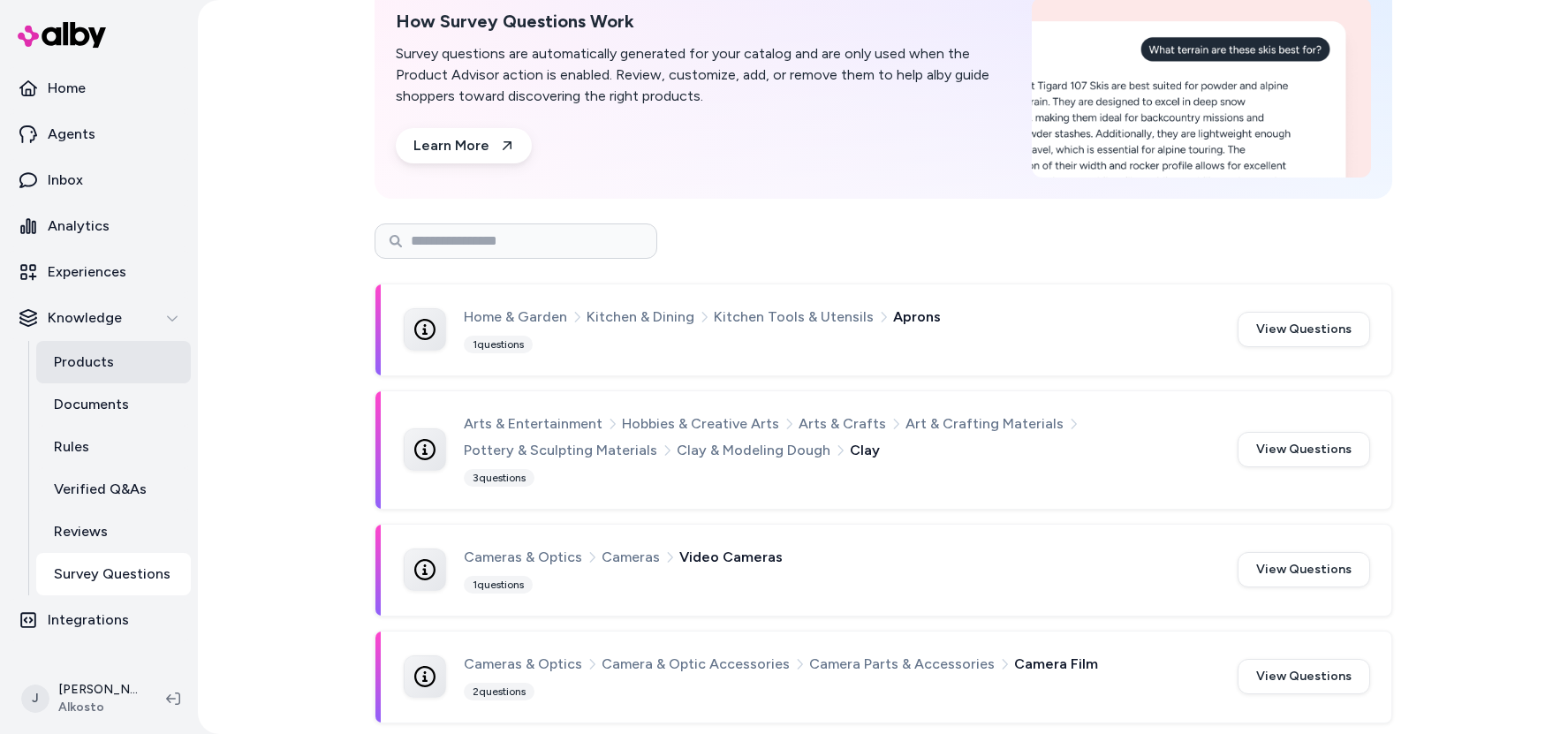
click at [83, 363] on p "Products" at bounding box center [84, 363] width 60 height 22
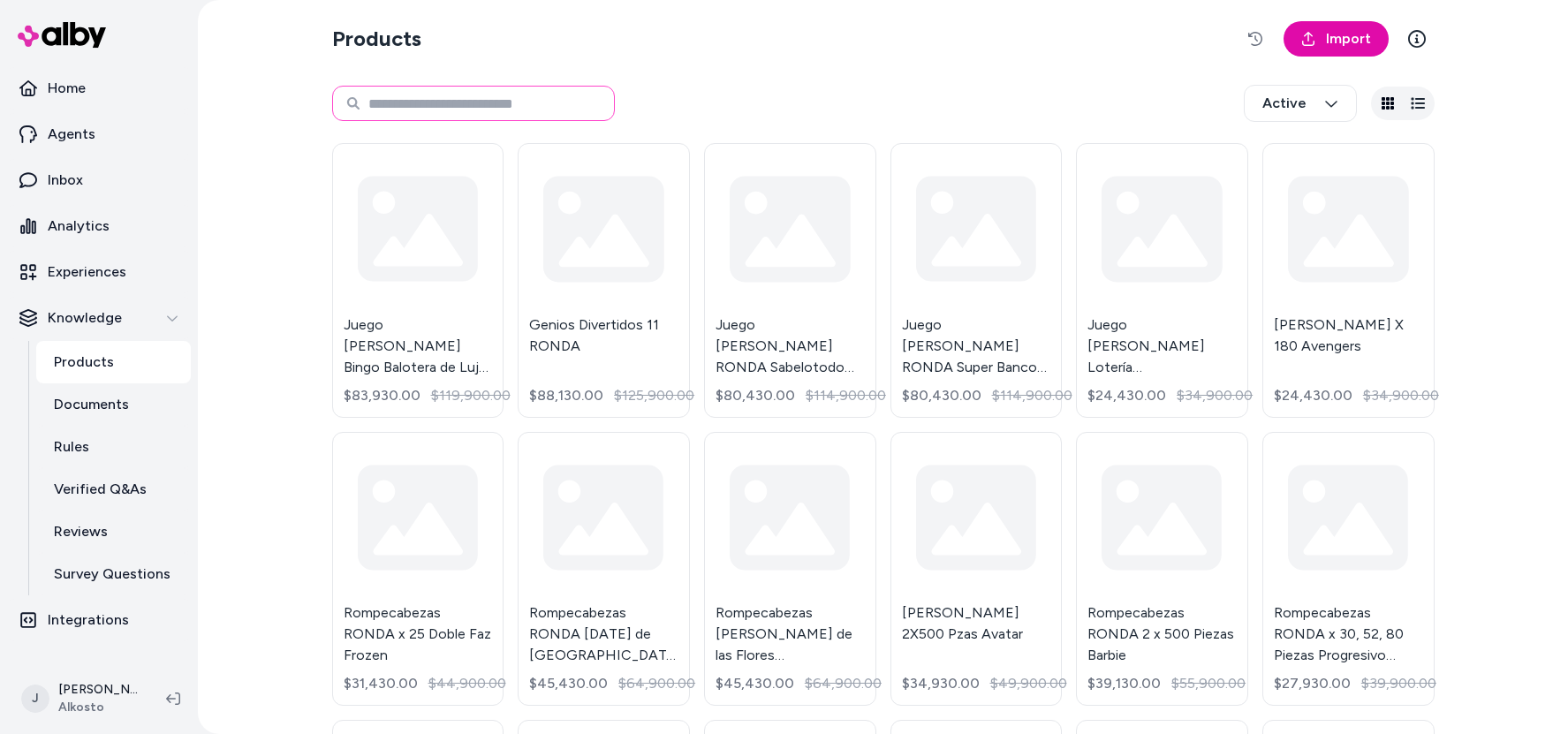
click at [496, 110] on input at bounding box center [473, 103] width 282 height 35
type input "********"
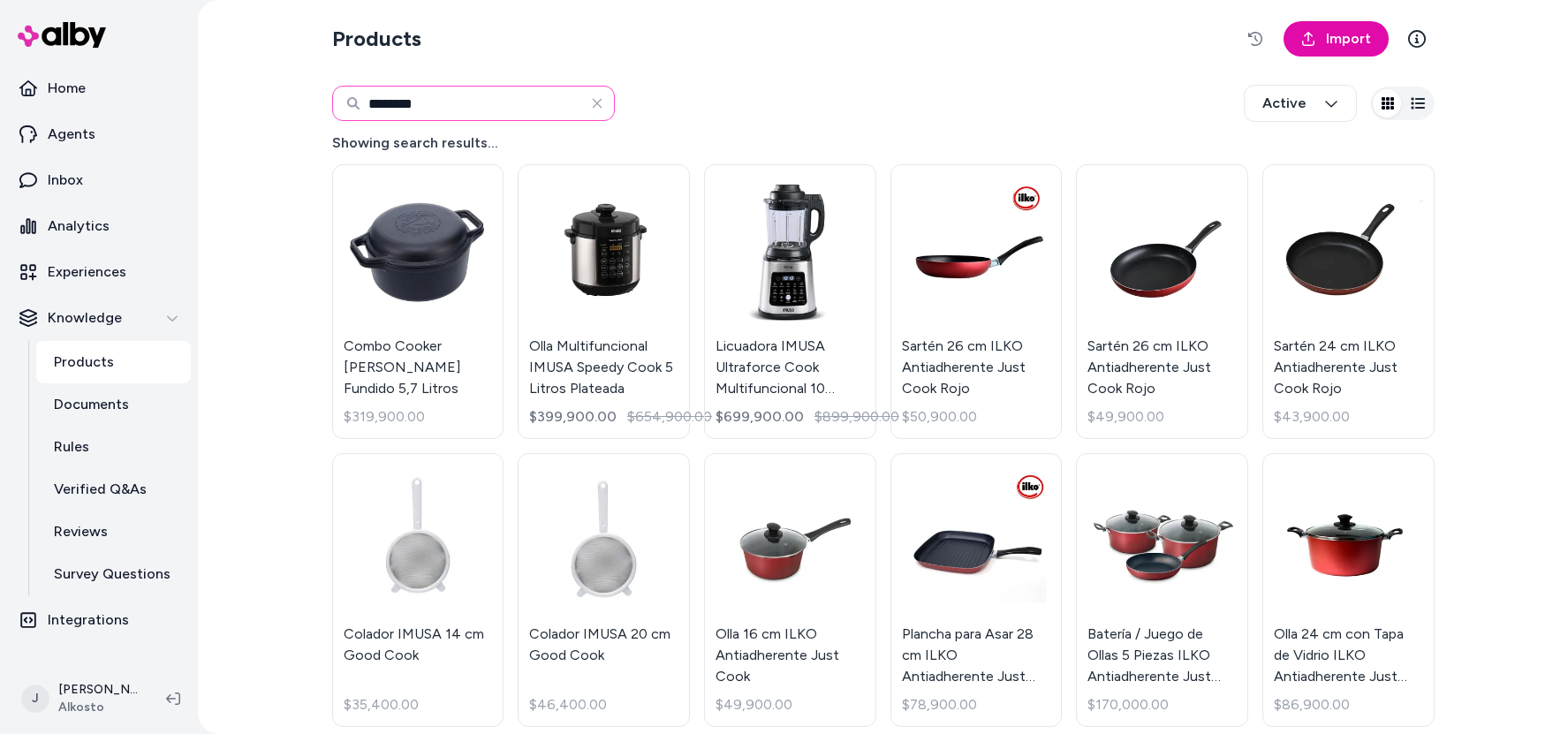
click at [484, 108] on input "********" at bounding box center [473, 103] width 282 height 35
type input "*****"
